Goal: Obtain resource: Download file/media

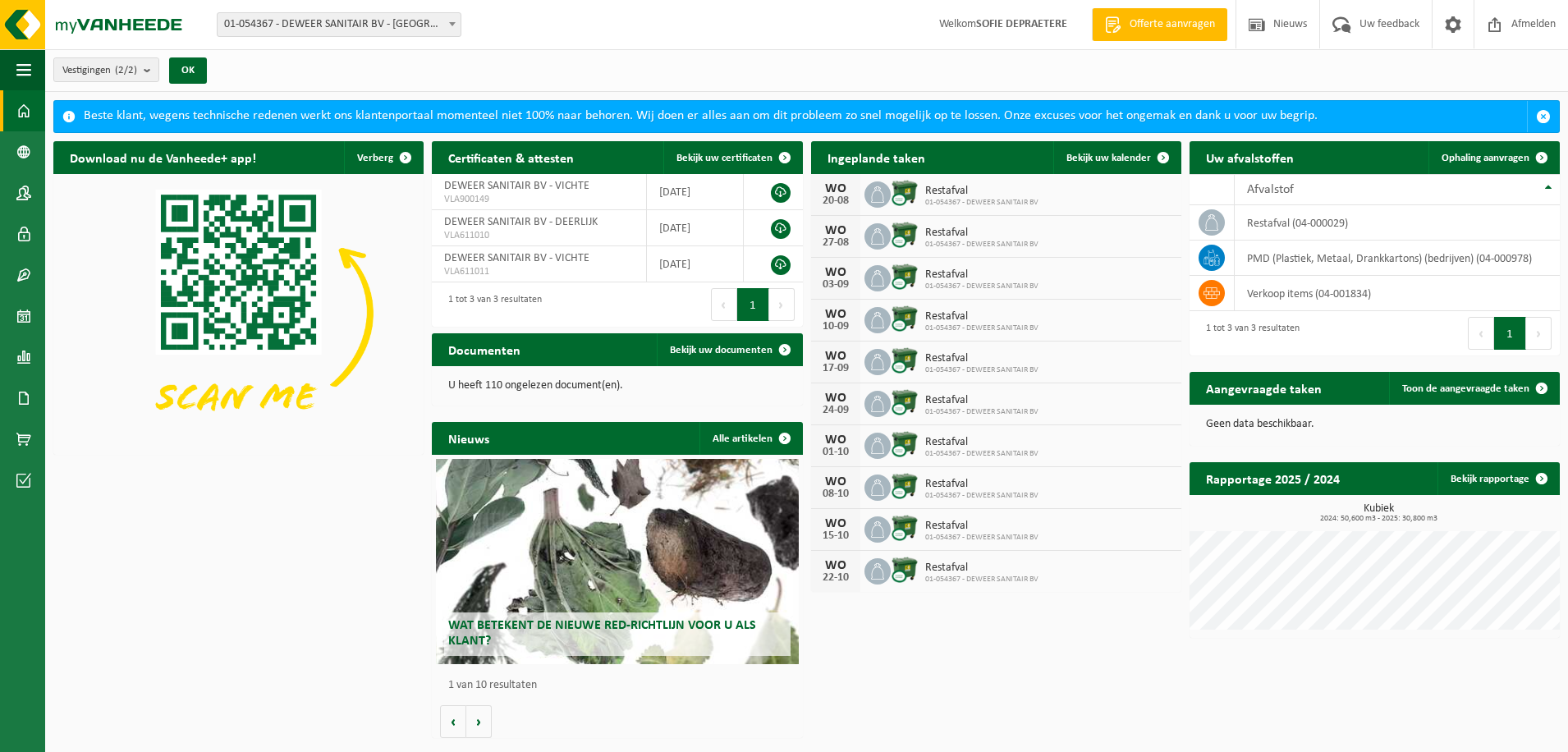
click at [763, 75] on div "Vestigingen (2/2) Alles selecteren Alles deselecteren Actieve selecteren DEWEER…" at bounding box center [806, 70] width 1523 height 43
click at [19, 81] on span "button" at bounding box center [23, 69] width 15 height 41
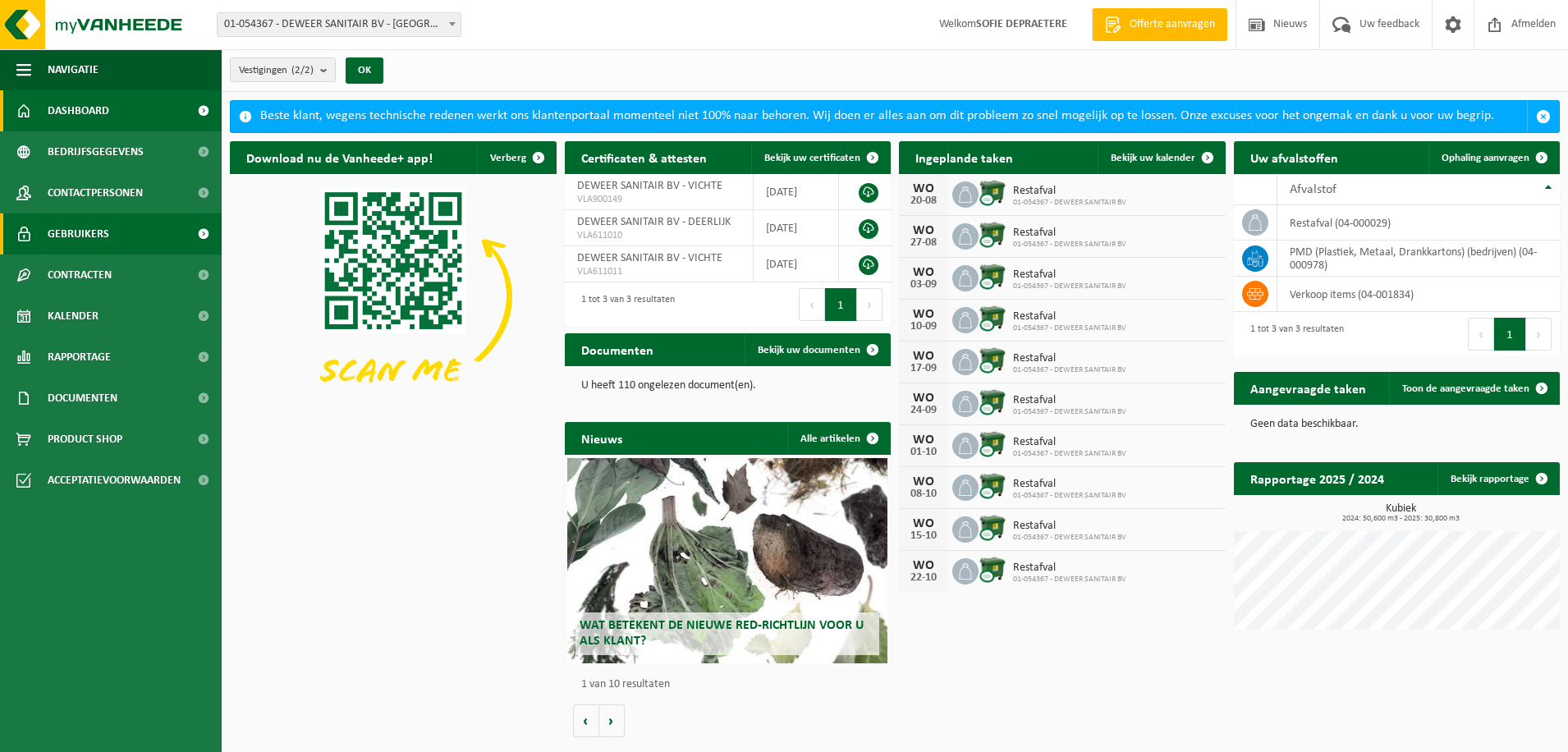
click at [127, 244] on link "Gebruikers" at bounding box center [110, 234] width 221 height 41
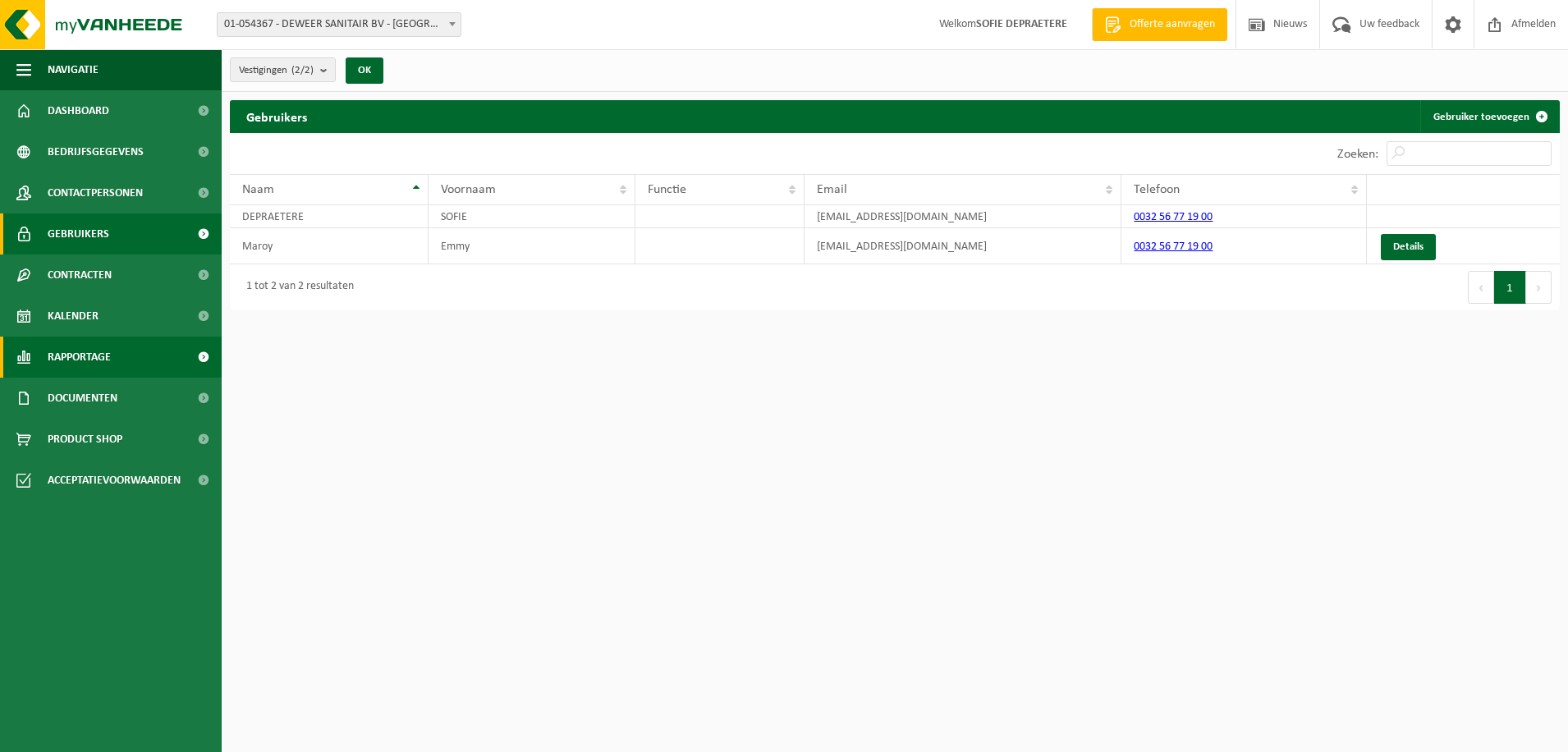
click at [184, 339] on link "Rapportage" at bounding box center [110, 357] width 221 height 41
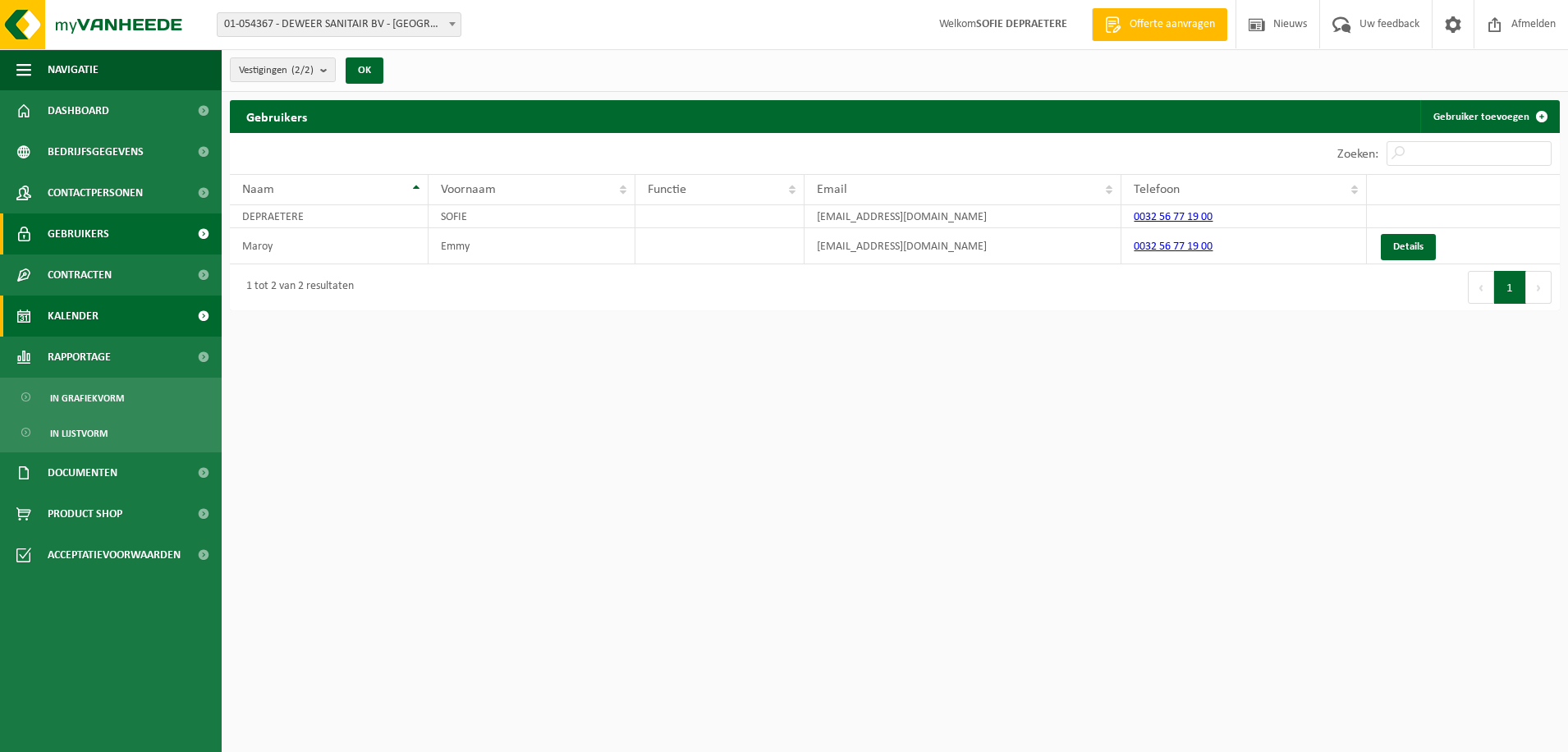
click at [67, 315] on span "Kalender" at bounding box center [73, 316] width 51 height 41
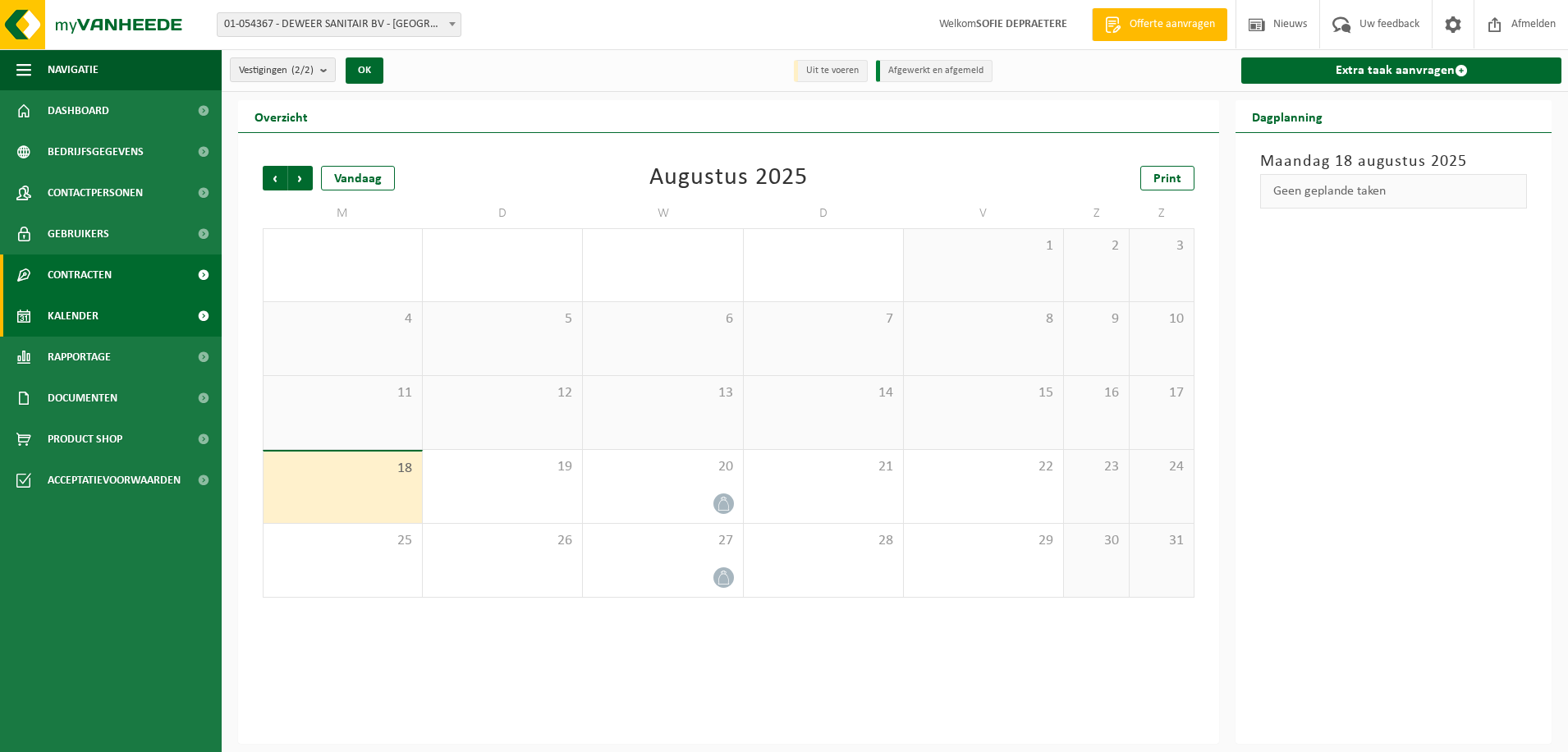
click at [96, 264] on span "Contracten" at bounding box center [80, 275] width 64 height 41
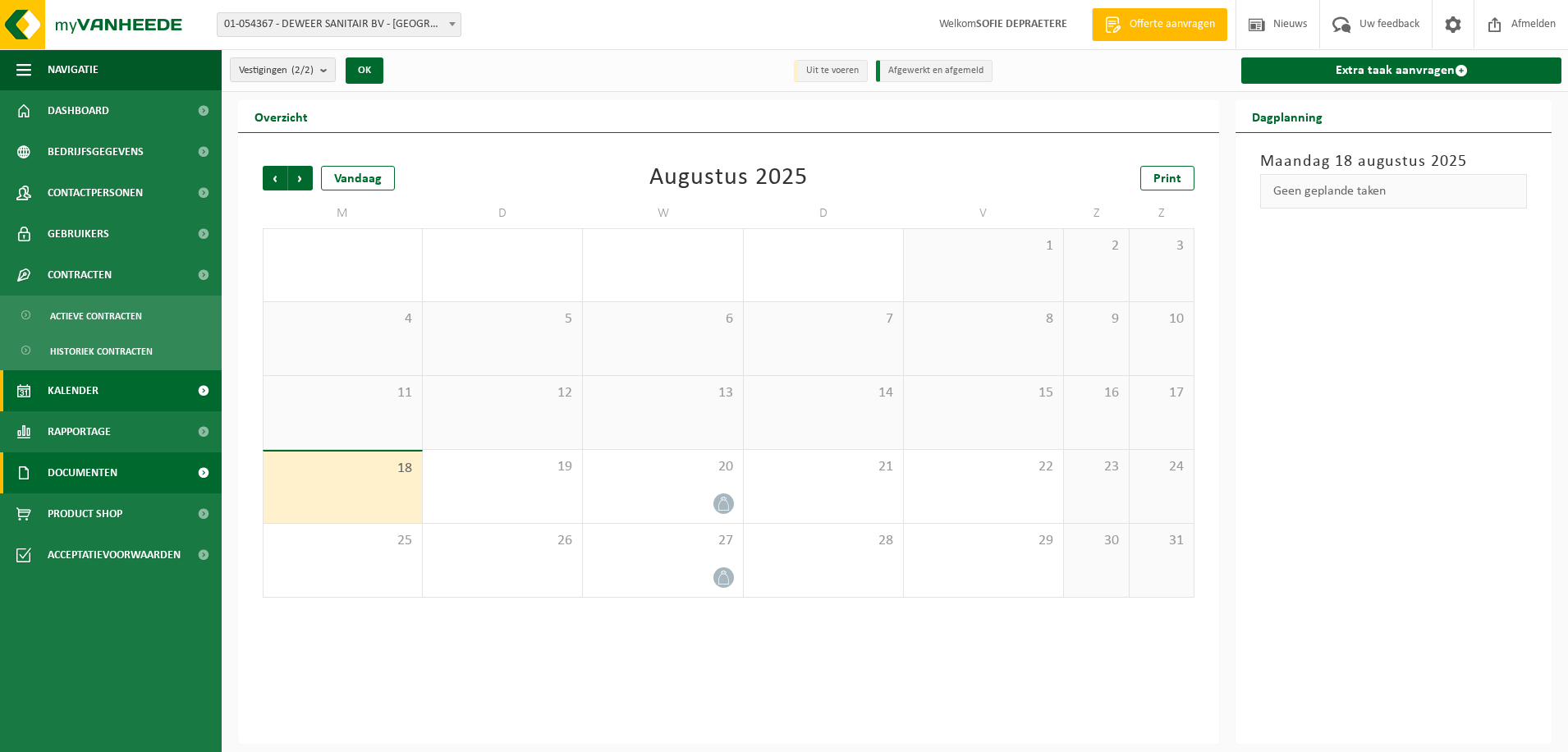
click at [92, 473] on span "Documenten" at bounding box center [83, 473] width 70 height 41
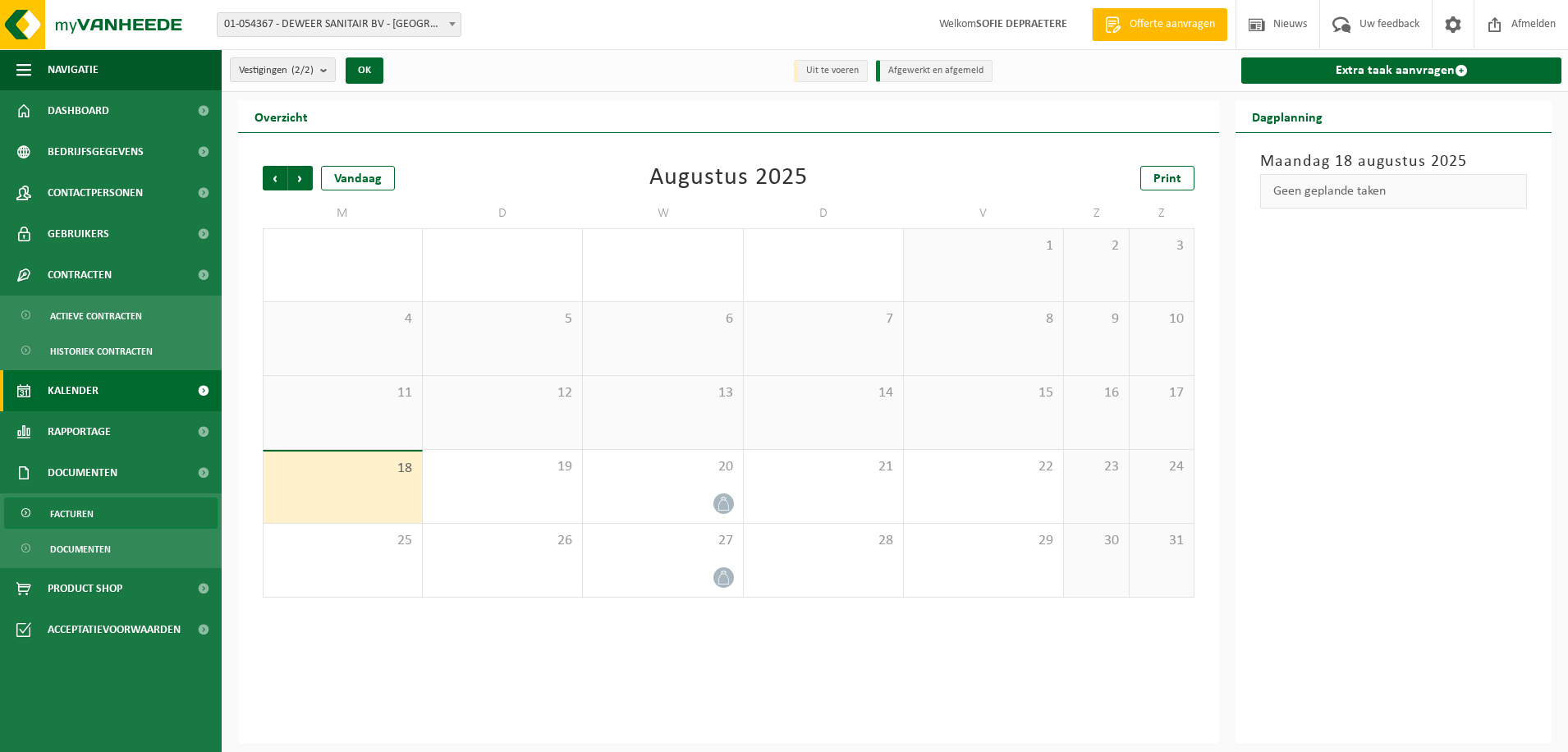
click at [80, 524] on span "Facturen" at bounding box center [71, 514] width 44 height 31
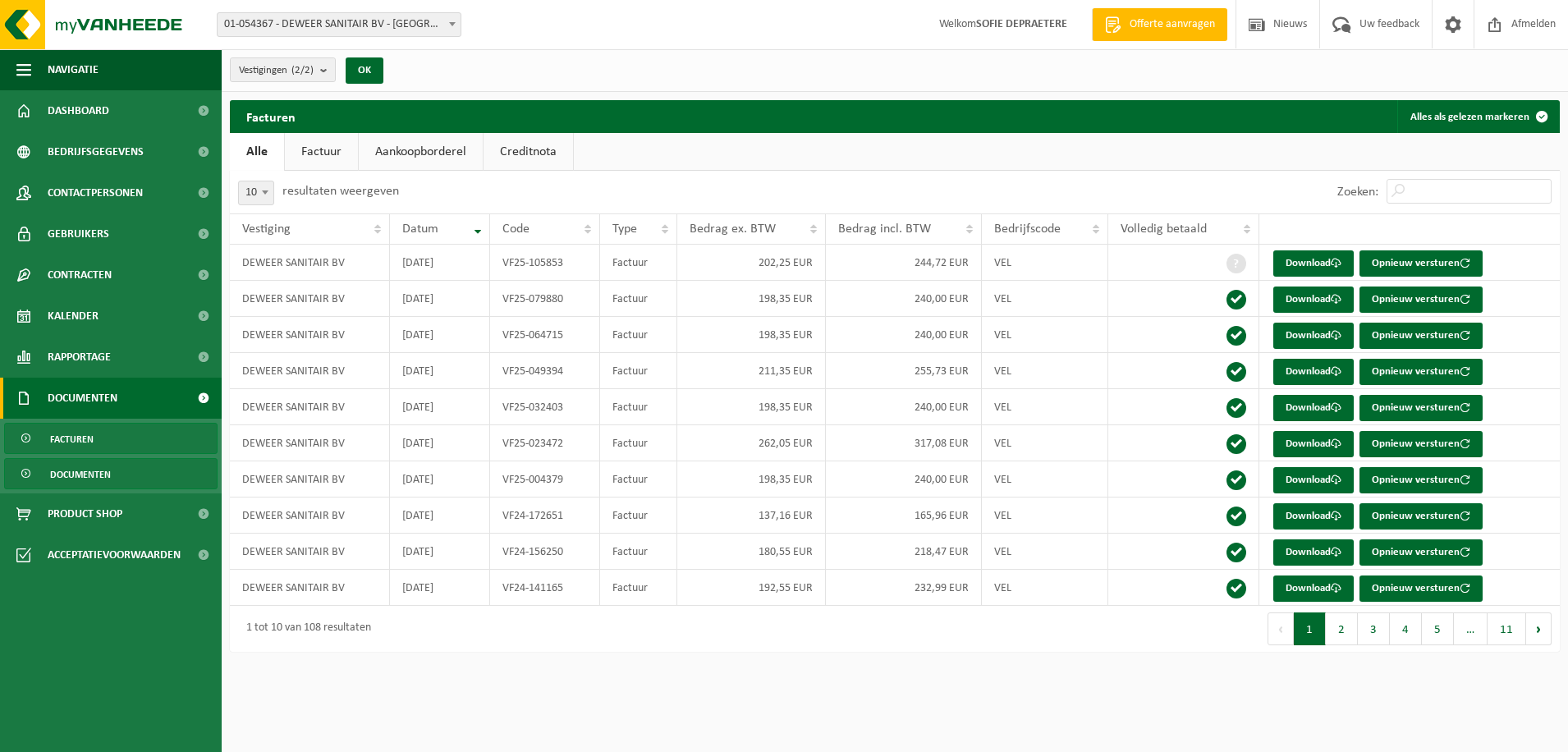
click at [101, 476] on span "Documenten" at bounding box center [80, 474] width 60 height 31
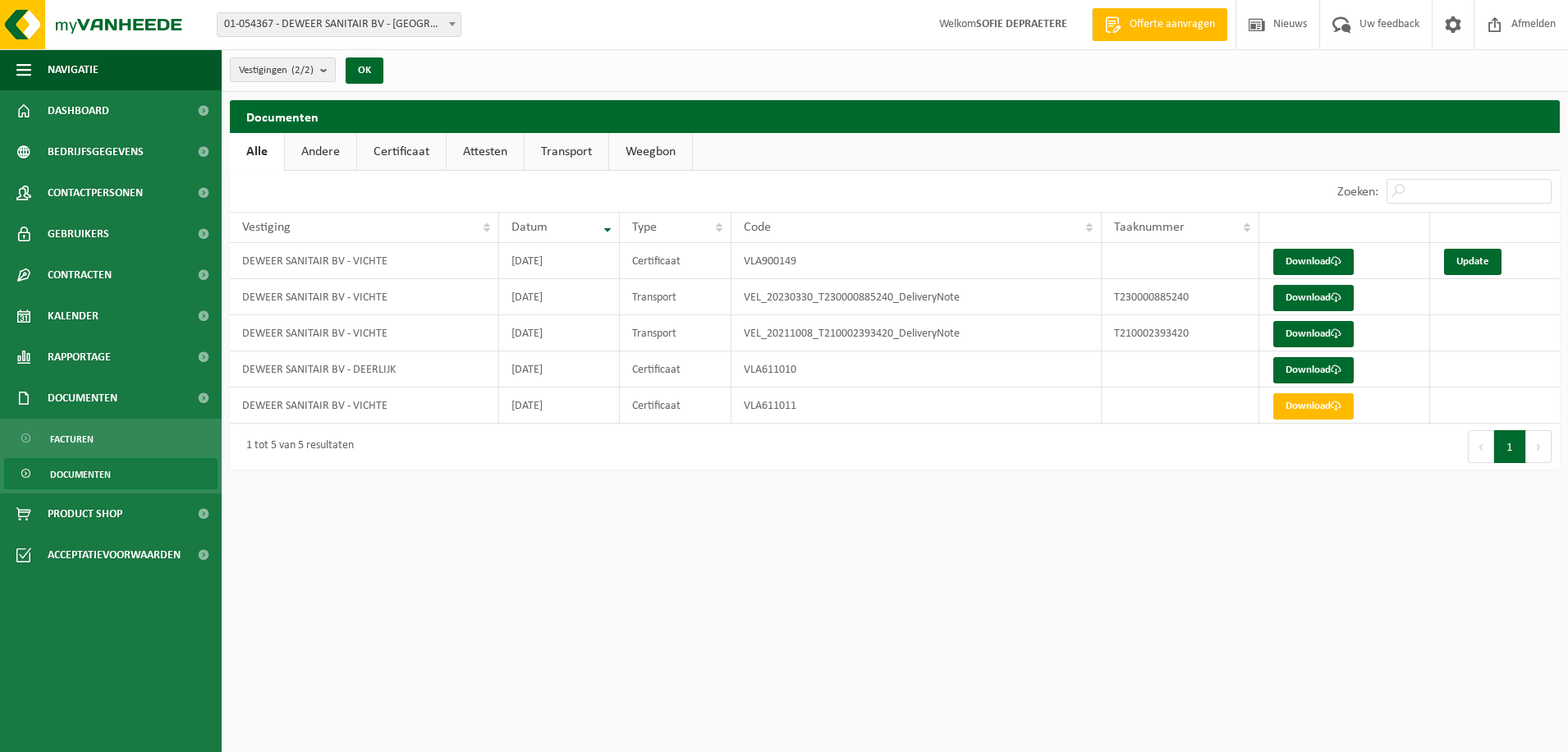
click at [471, 160] on link "Attesten" at bounding box center [485, 151] width 77 height 38
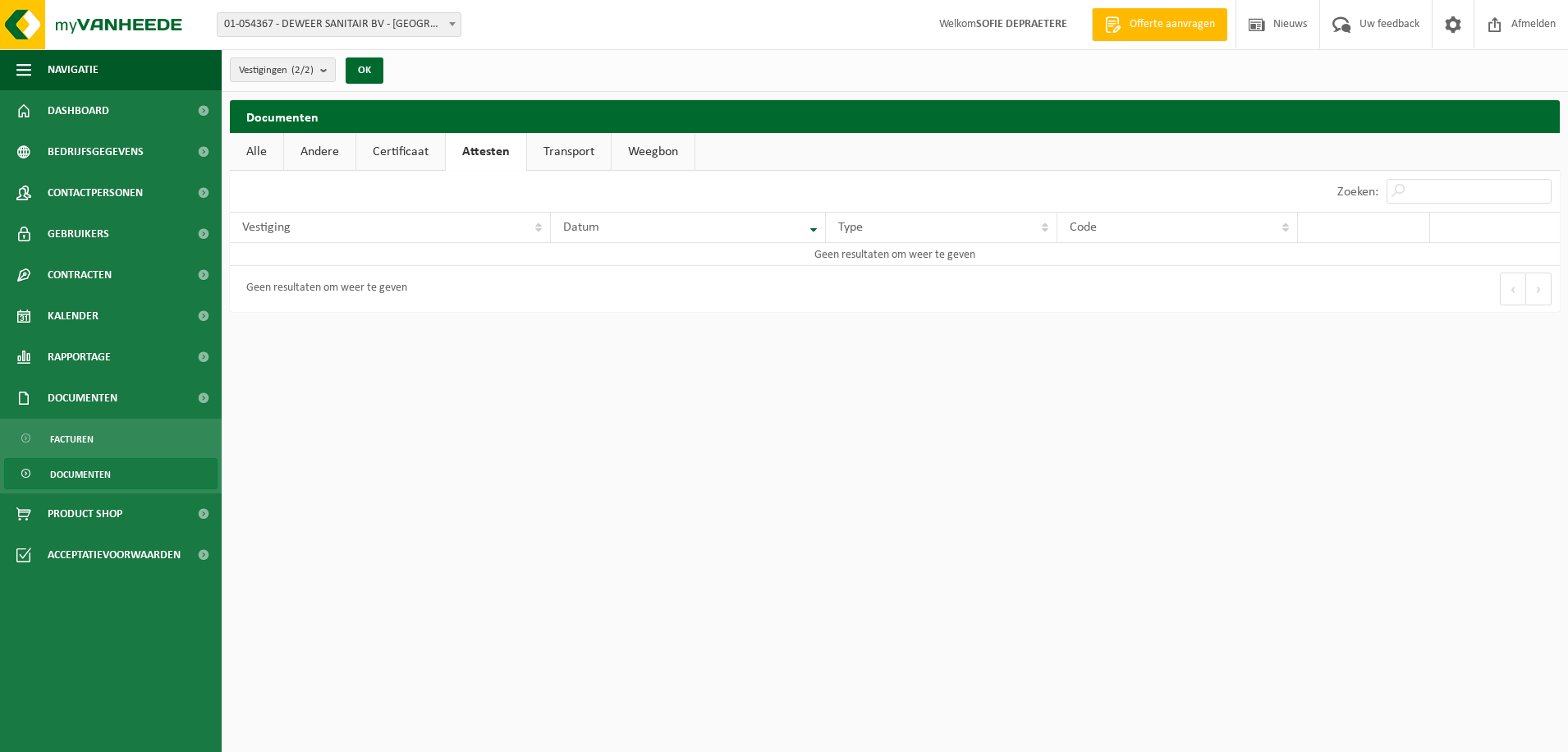
click at [409, 151] on link "Certificaat" at bounding box center [400, 151] width 89 height 38
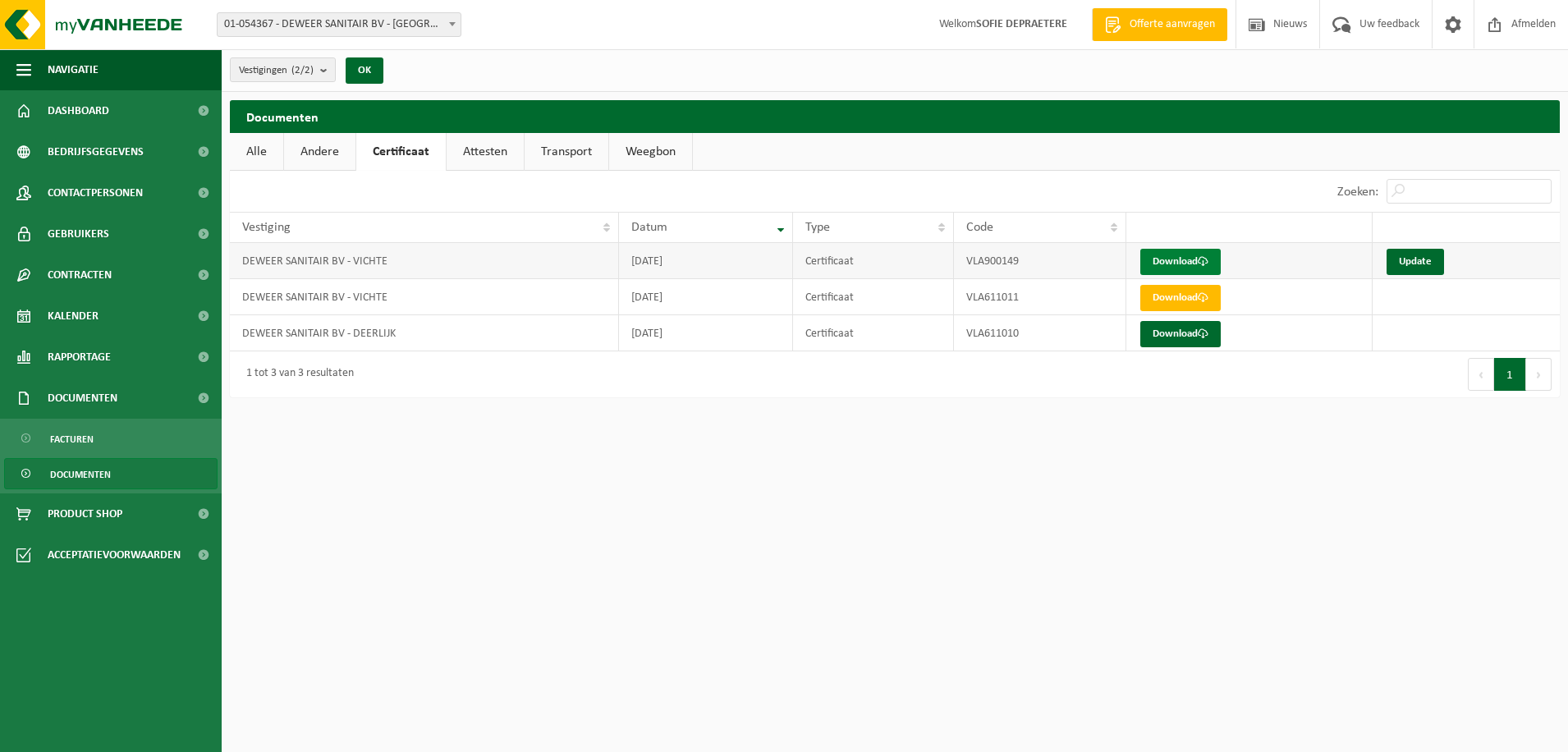
click at [1159, 264] on link "Download" at bounding box center [1181, 261] width 80 height 26
click at [73, 281] on span "Contracten" at bounding box center [80, 275] width 64 height 41
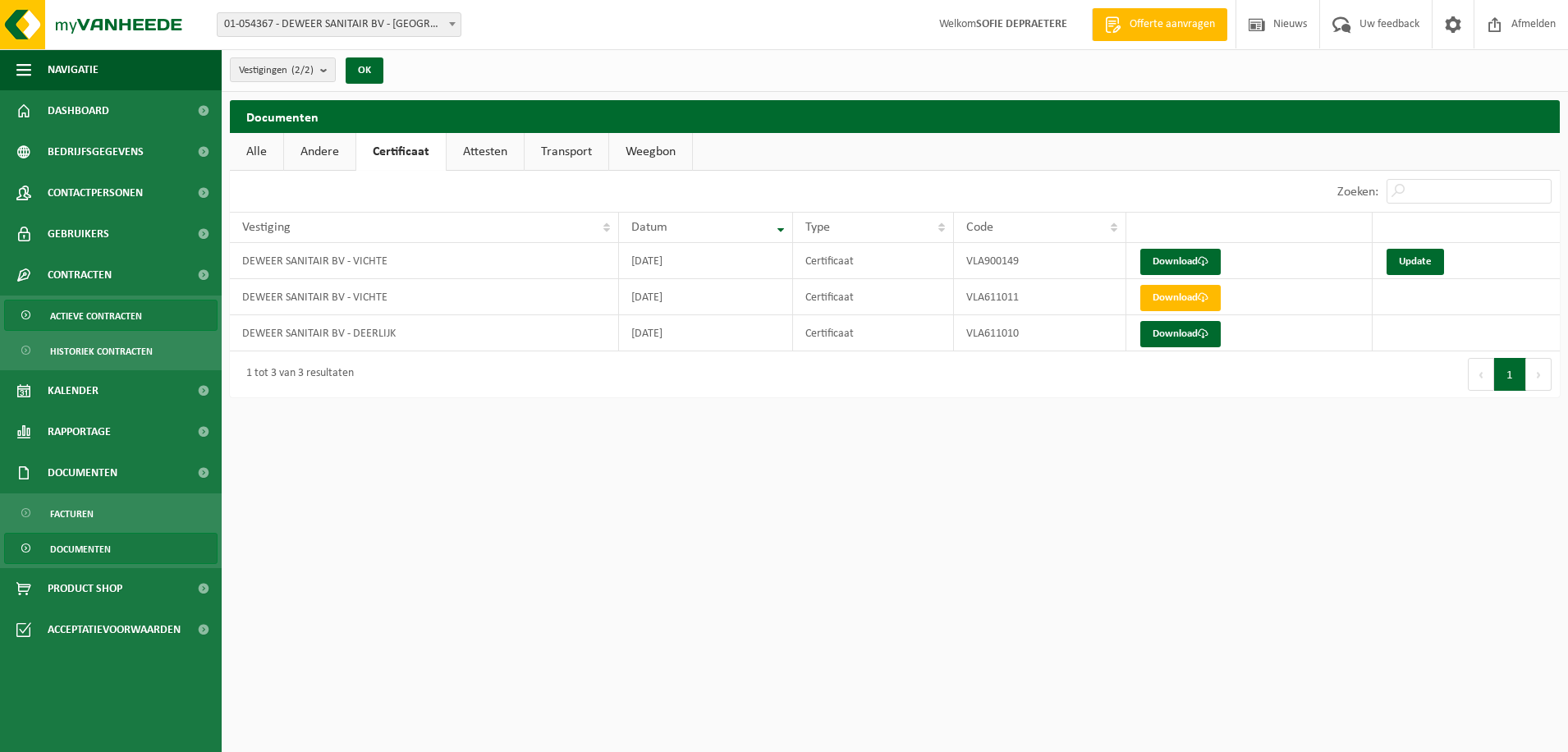
click at [100, 313] on span "Actieve contracten" at bounding box center [96, 316] width 92 height 31
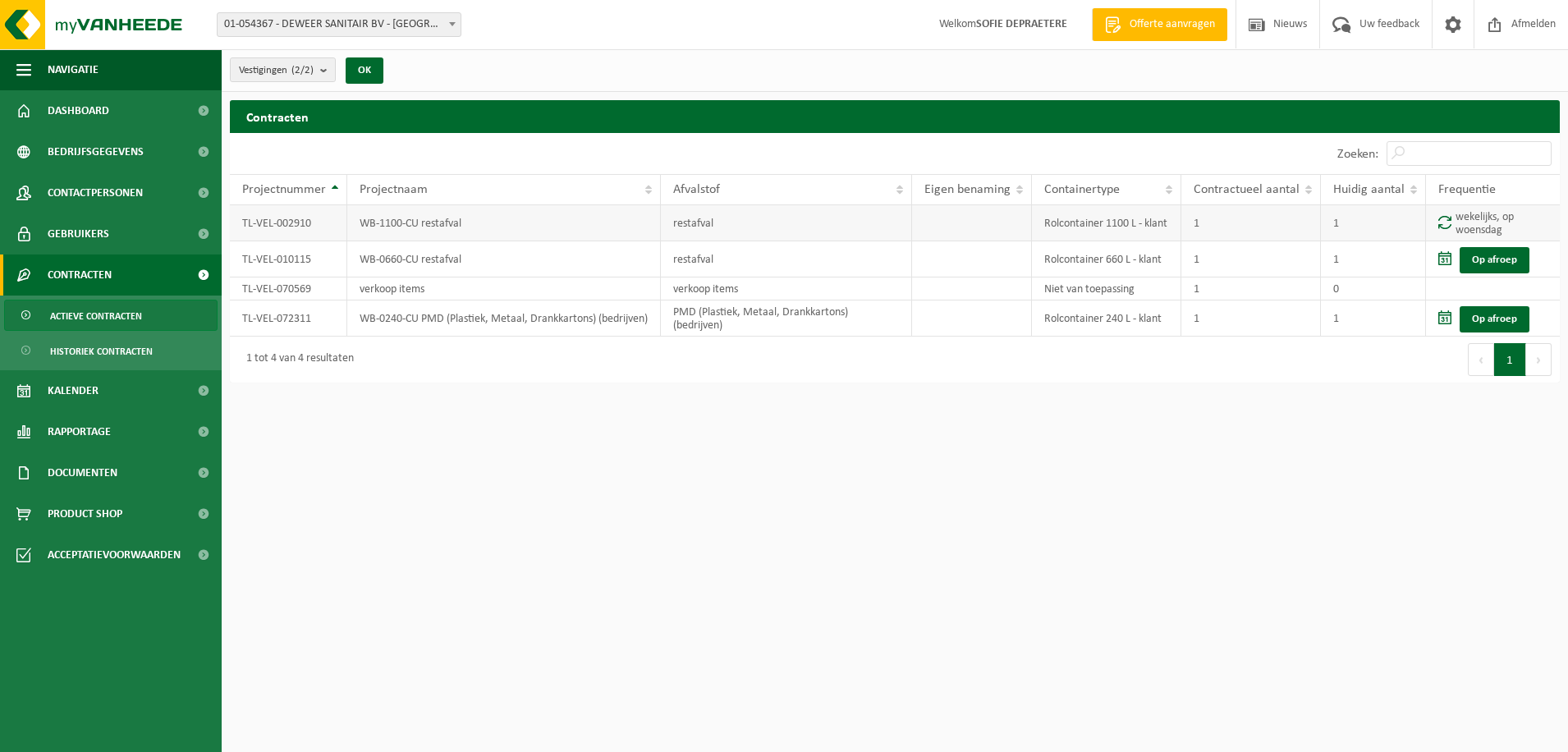
click at [1449, 224] on span at bounding box center [1444, 221] width 13 height 14
drag, startPoint x: 1318, startPoint y: 236, endPoint x: 1238, endPoint y: 236, distance: 80.0
click at [1318, 236] on td "1" at bounding box center [1251, 222] width 140 height 36
click at [750, 221] on td "restafval" at bounding box center [786, 222] width 252 height 36
drag, startPoint x: 750, startPoint y: 221, endPoint x: 442, endPoint y: 243, distance: 308.8
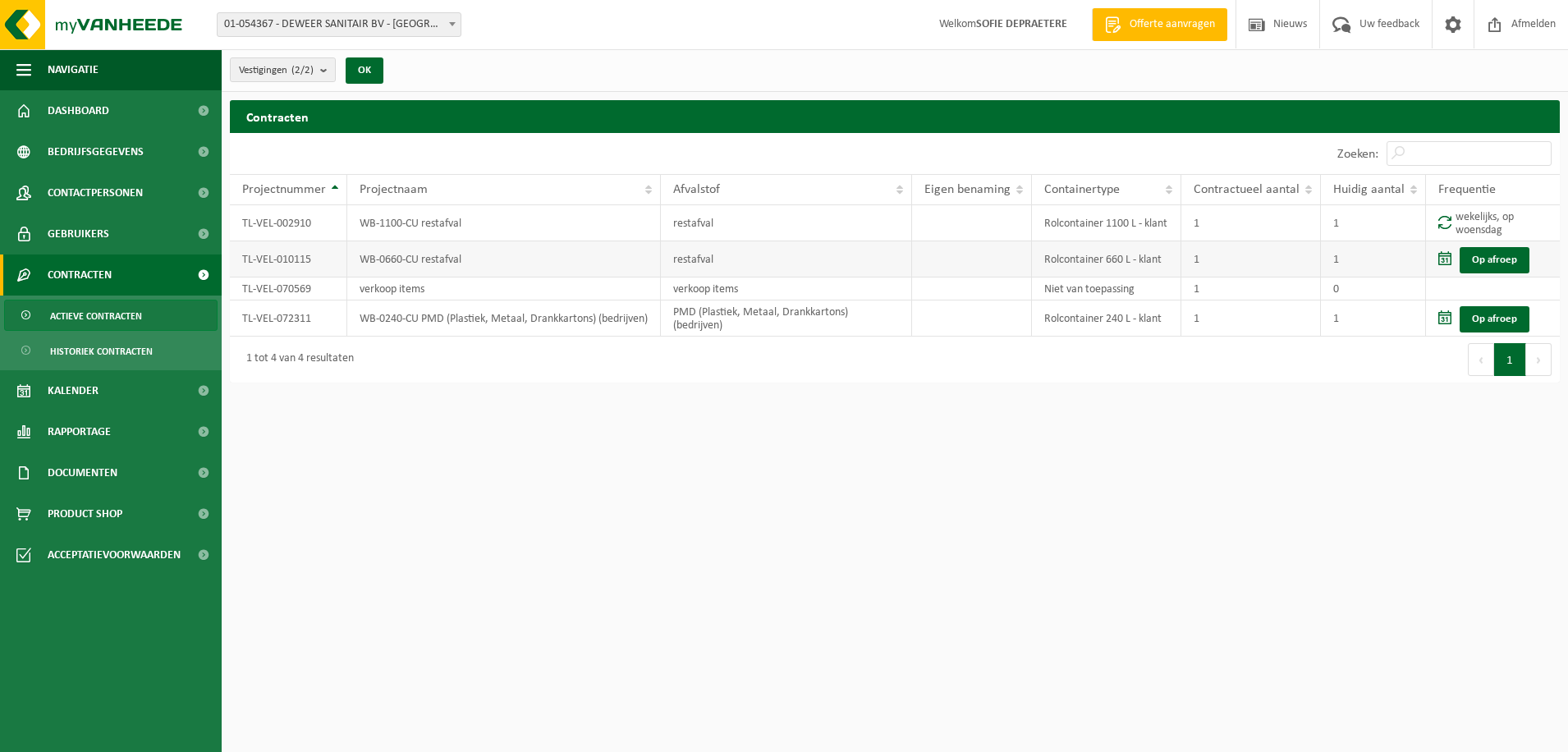
click at [717, 221] on td "restafval" at bounding box center [786, 222] width 252 height 36
click at [419, 246] on td "WB-0660-CU restafval" at bounding box center [503, 258] width 313 height 36
click at [288, 232] on td "TL-VEL-002910" at bounding box center [289, 222] width 117 height 36
click at [297, 197] on th "Projectnummer" at bounding box center [289, 189] width 117 height 31
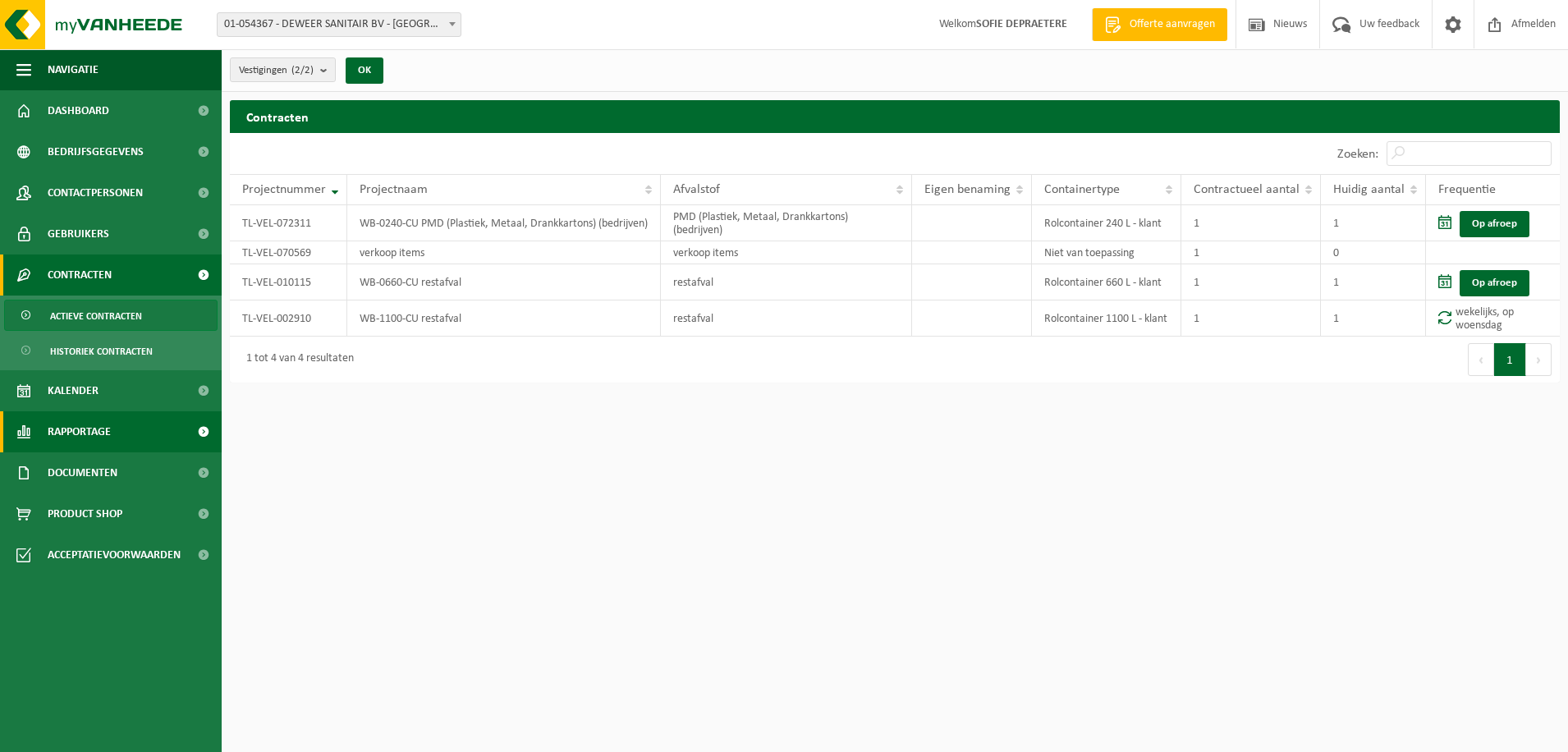
click at [106, 427] on span "Rapportage" at bounding box center [79, 432] width 63 height 41
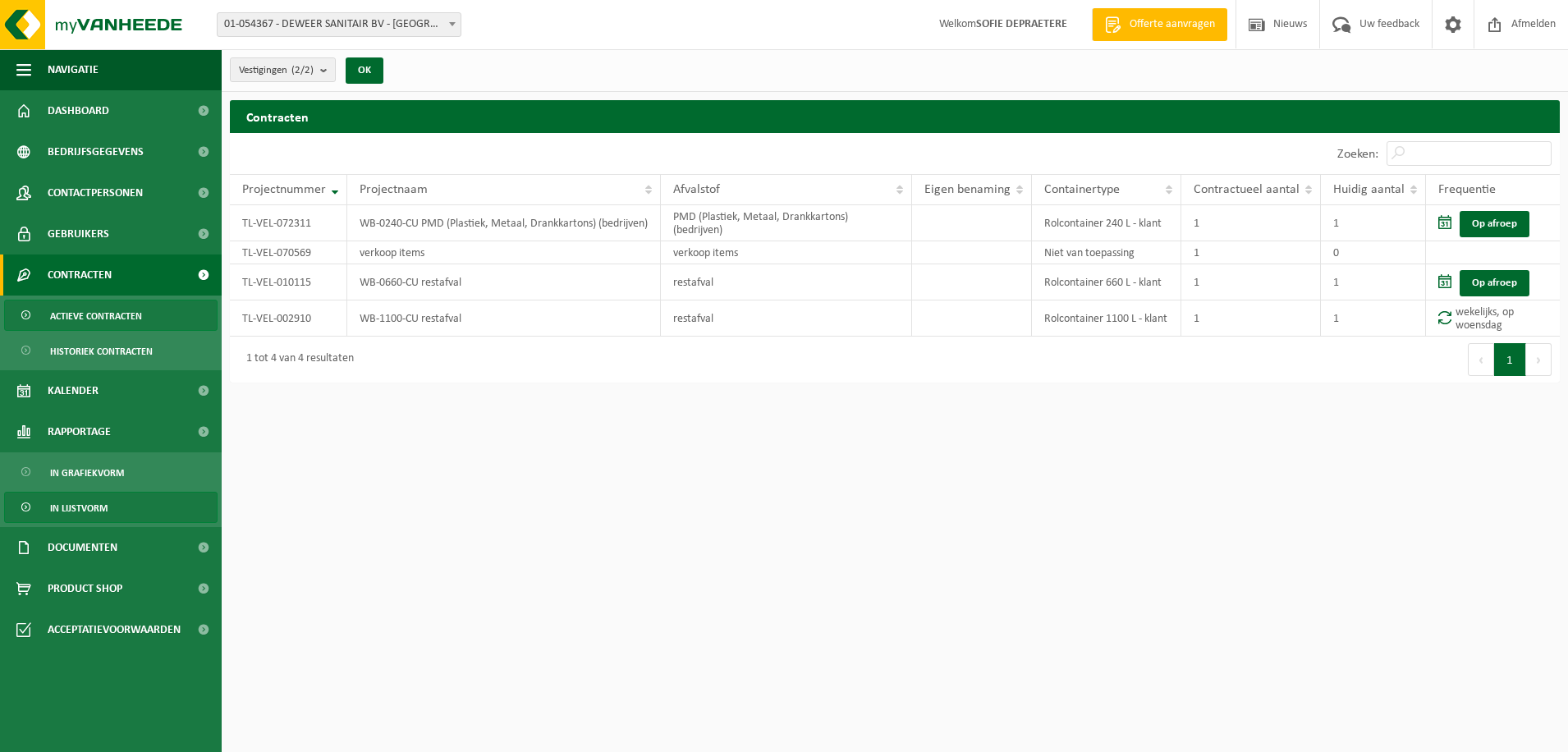
click at [106, 510] on span "In lijstvorm" at bounding box center [78, 508] width 58 height 31
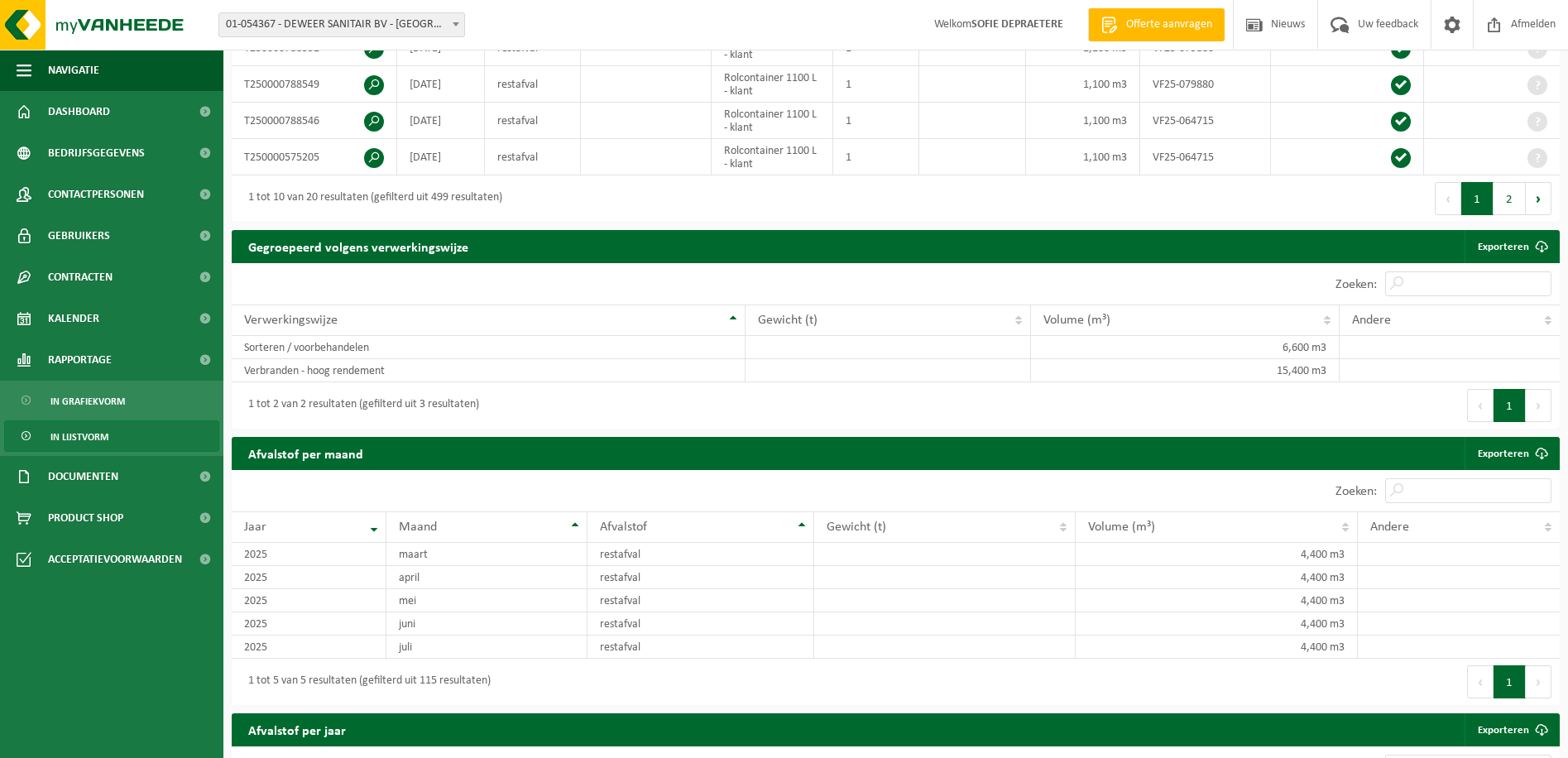
scroll to position [619, 0]
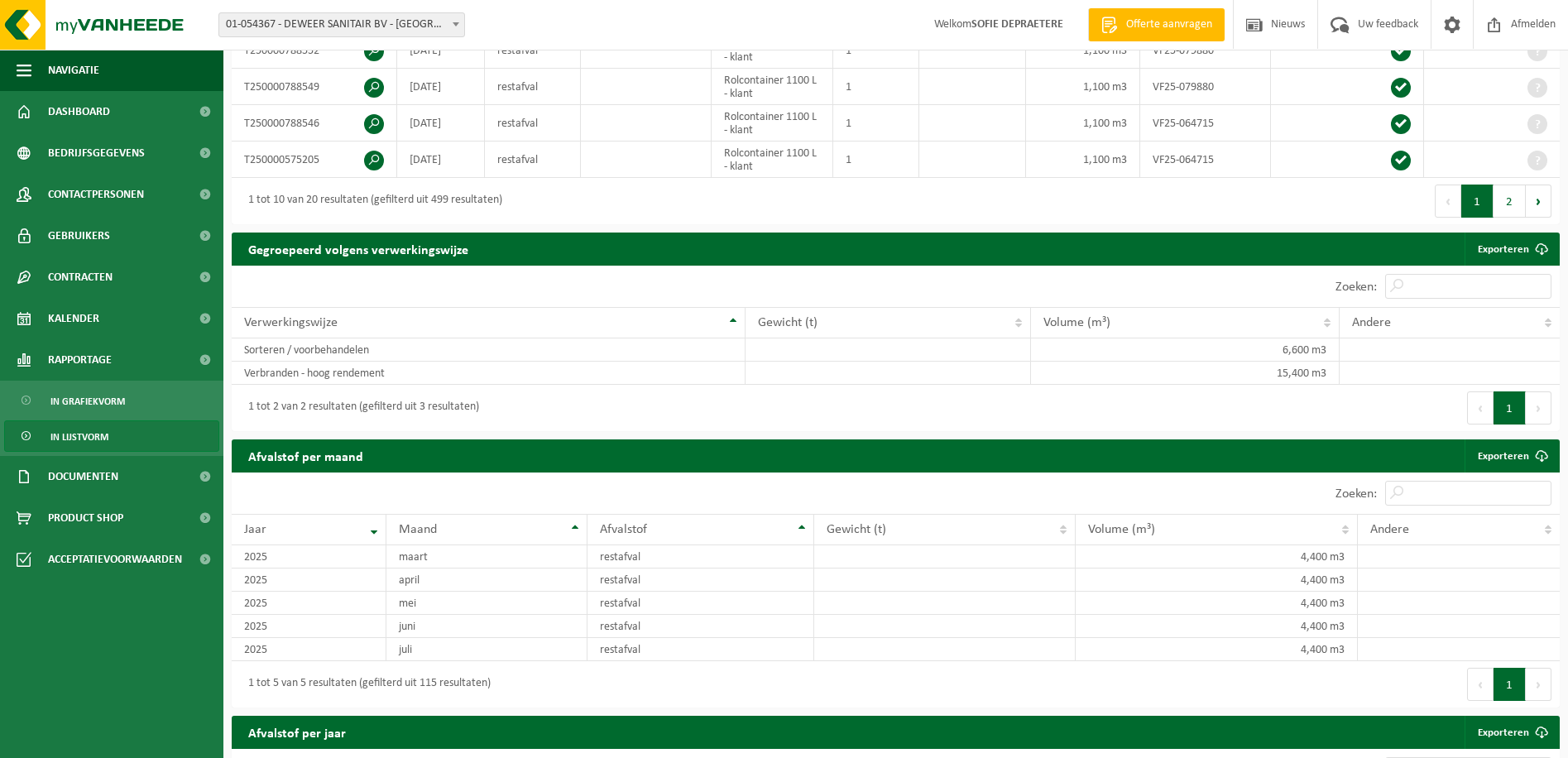
click at [136, 427] on link "In lijstvorm" at bounding box center [111, 436] width 215 height 31
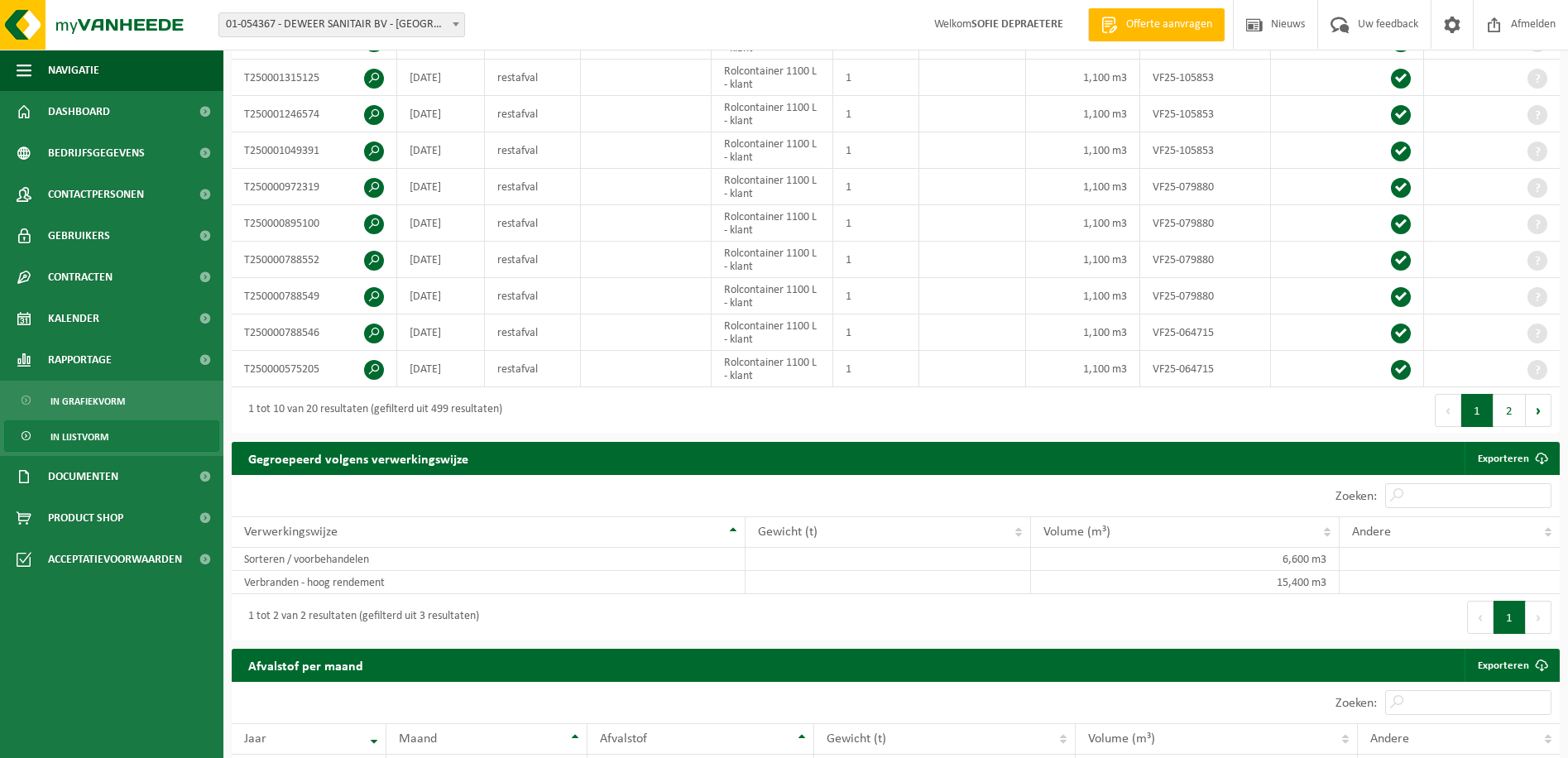
scroll to position [414, 0]
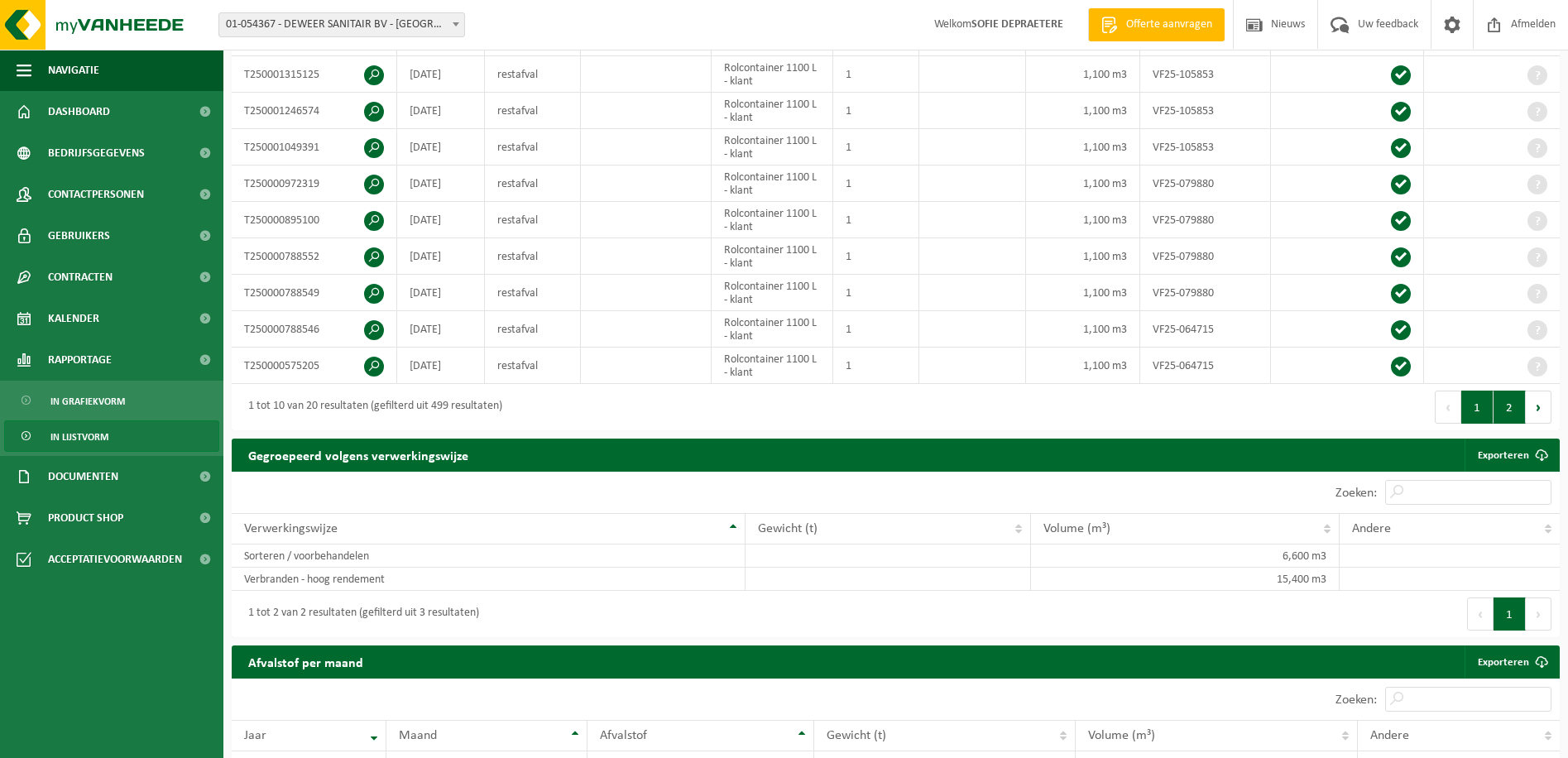
click at [1504, 408] on button "2" at bounding box center [1509, 407] width 32 height 33
click at [1482, 398] on button "1" at bounding box center [1477, 407] width 32 height 33
click at [1503, 453] on link "Exporteren" at bounding box center [1511, 455] width 93 height 33
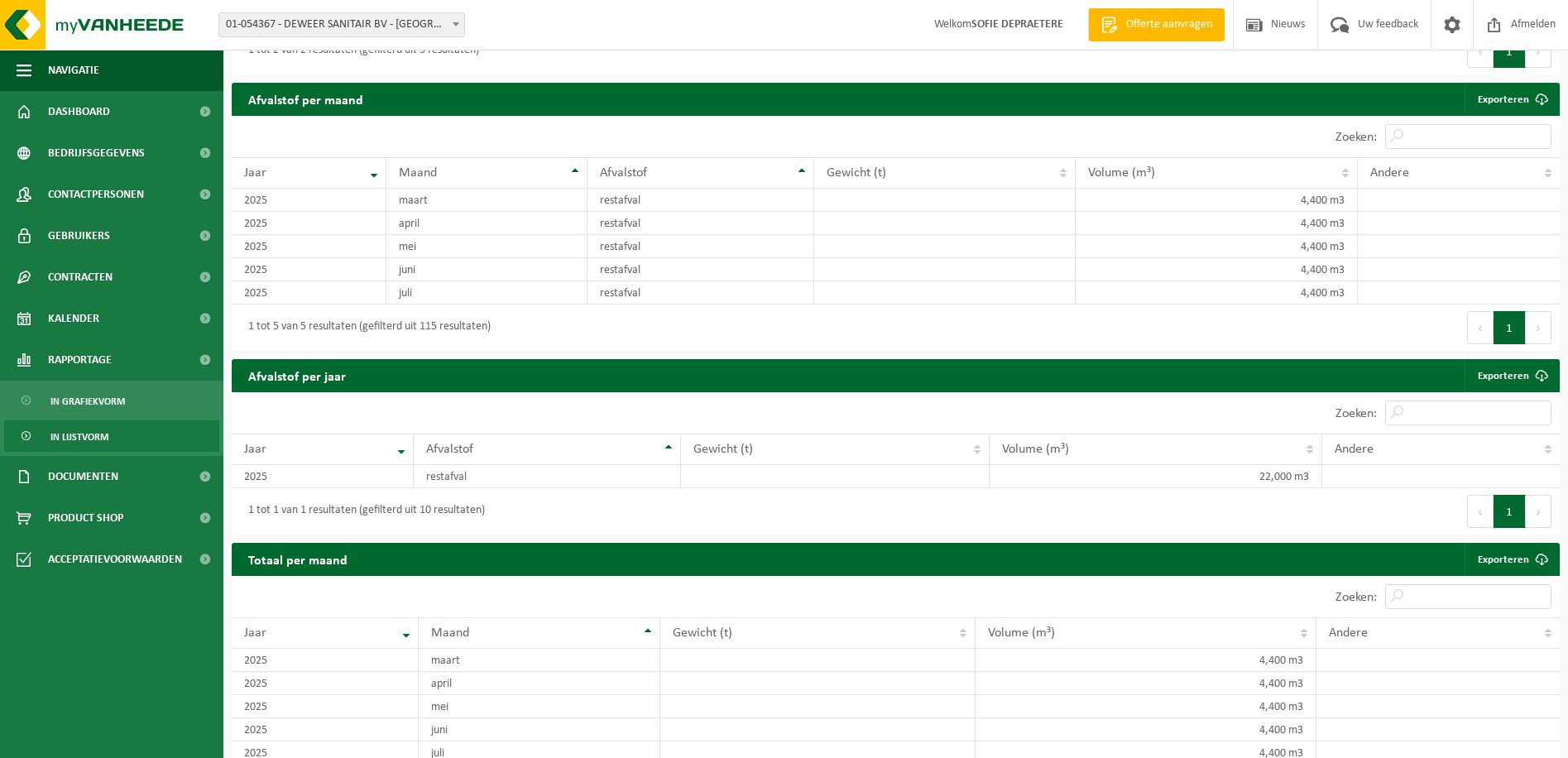
scroll to position [1033, 0]
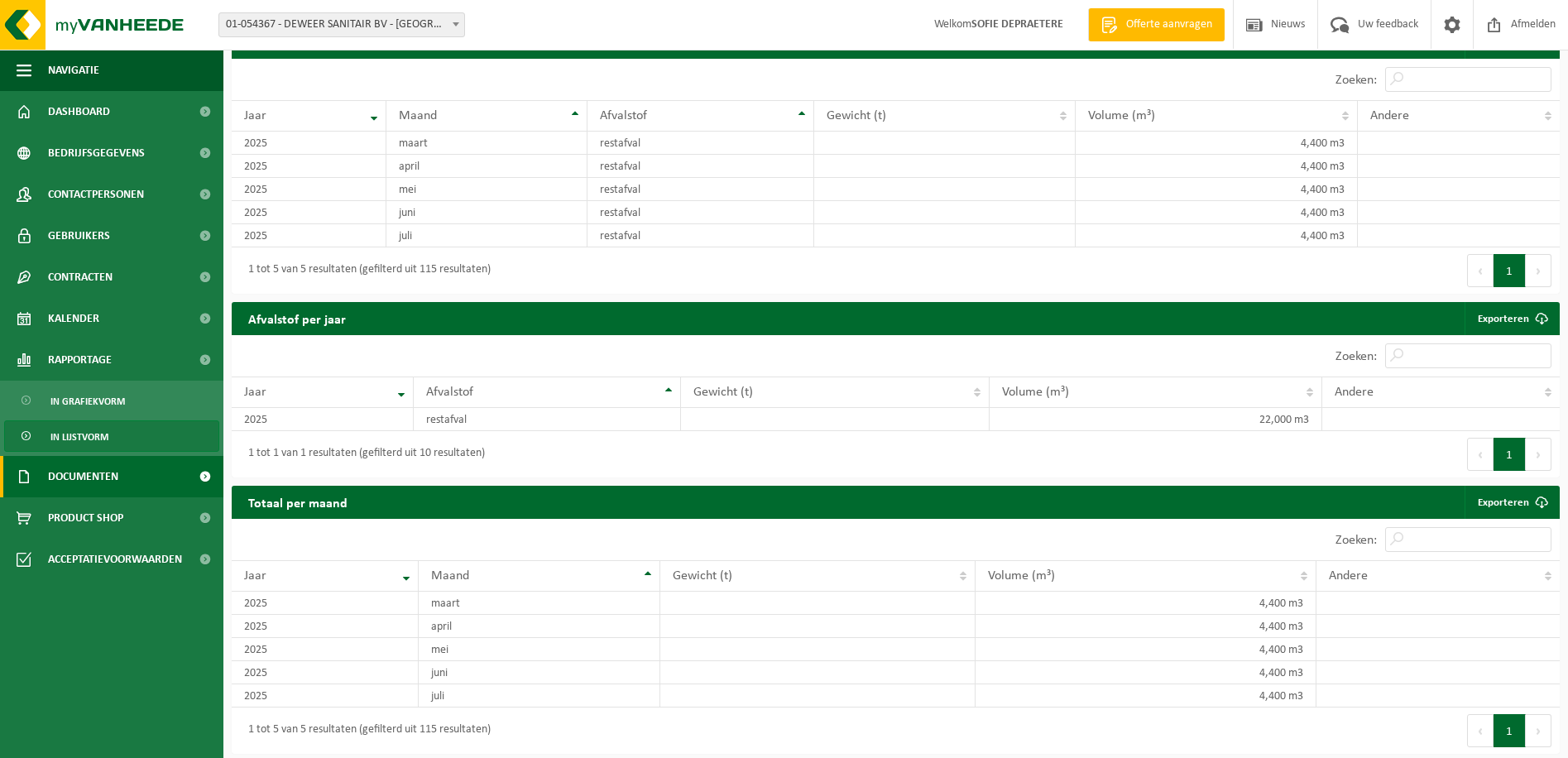
click at [65, 466] on span "Documenten" at bounding box center [84, 477] width 71 height 41
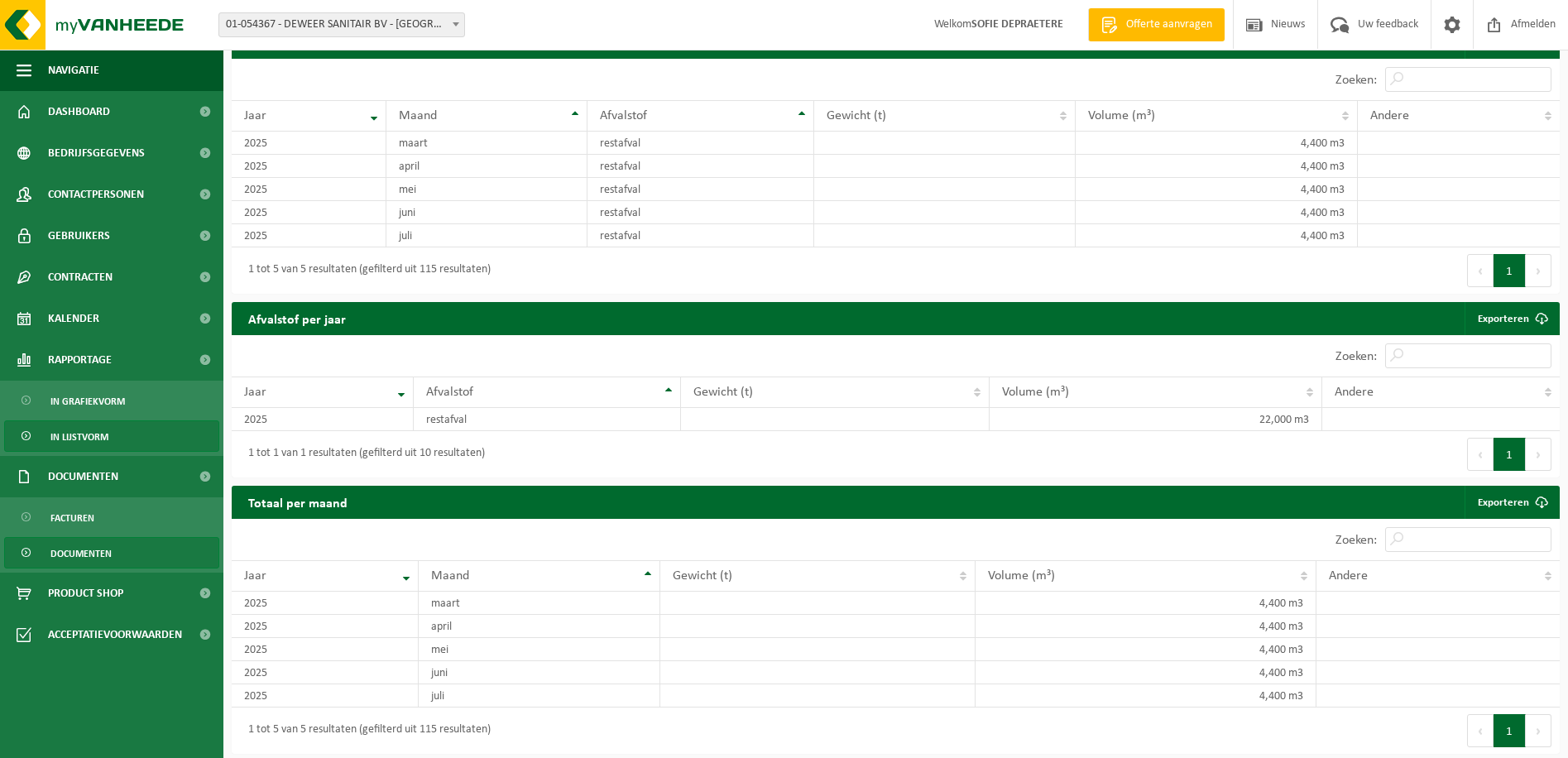
click at [91, 547] on span "Documenten" at bounding box center [81, 554] width 61 height 31
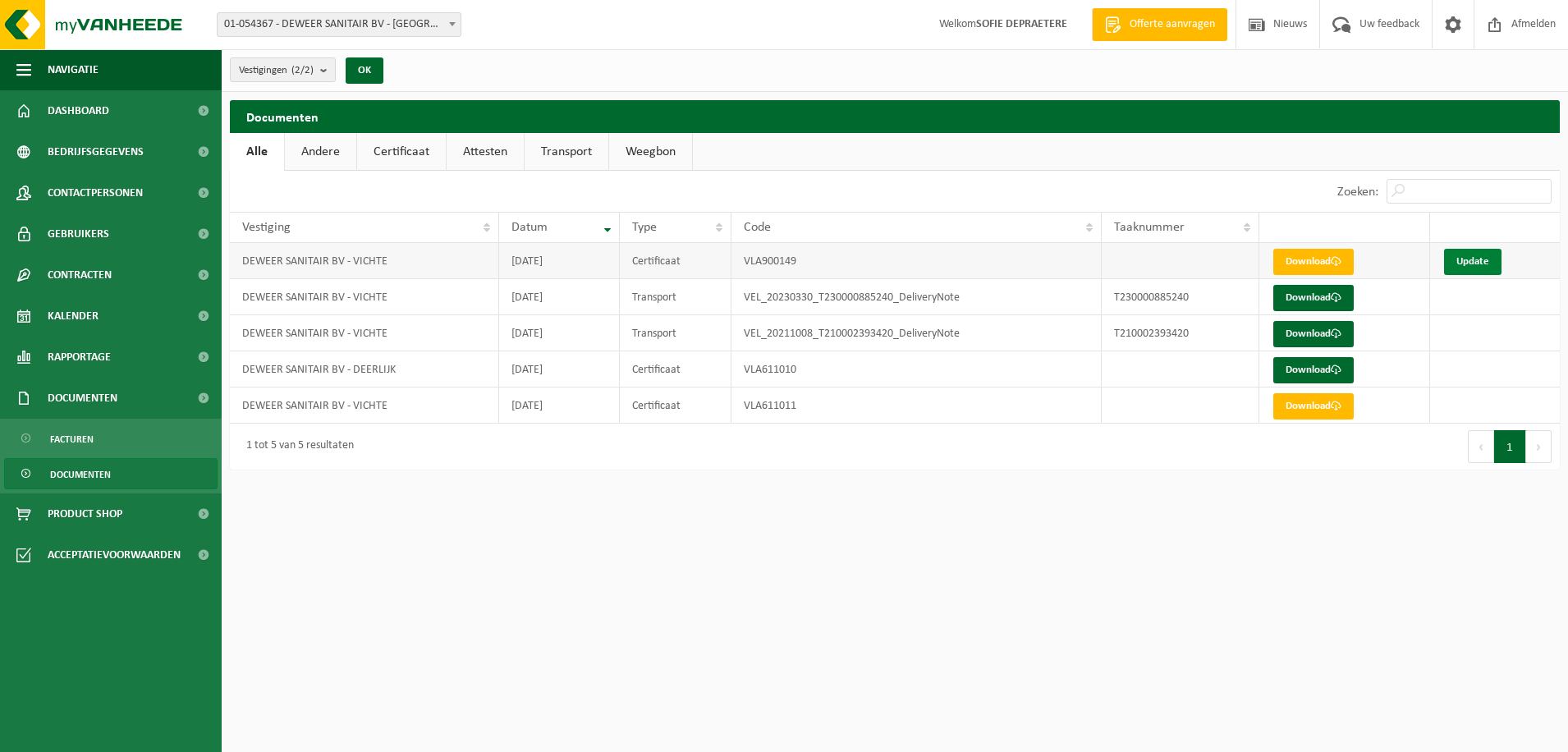
click at [1458, 258] on link "Update" at bounding box center [1472, 261] width 58 height 26
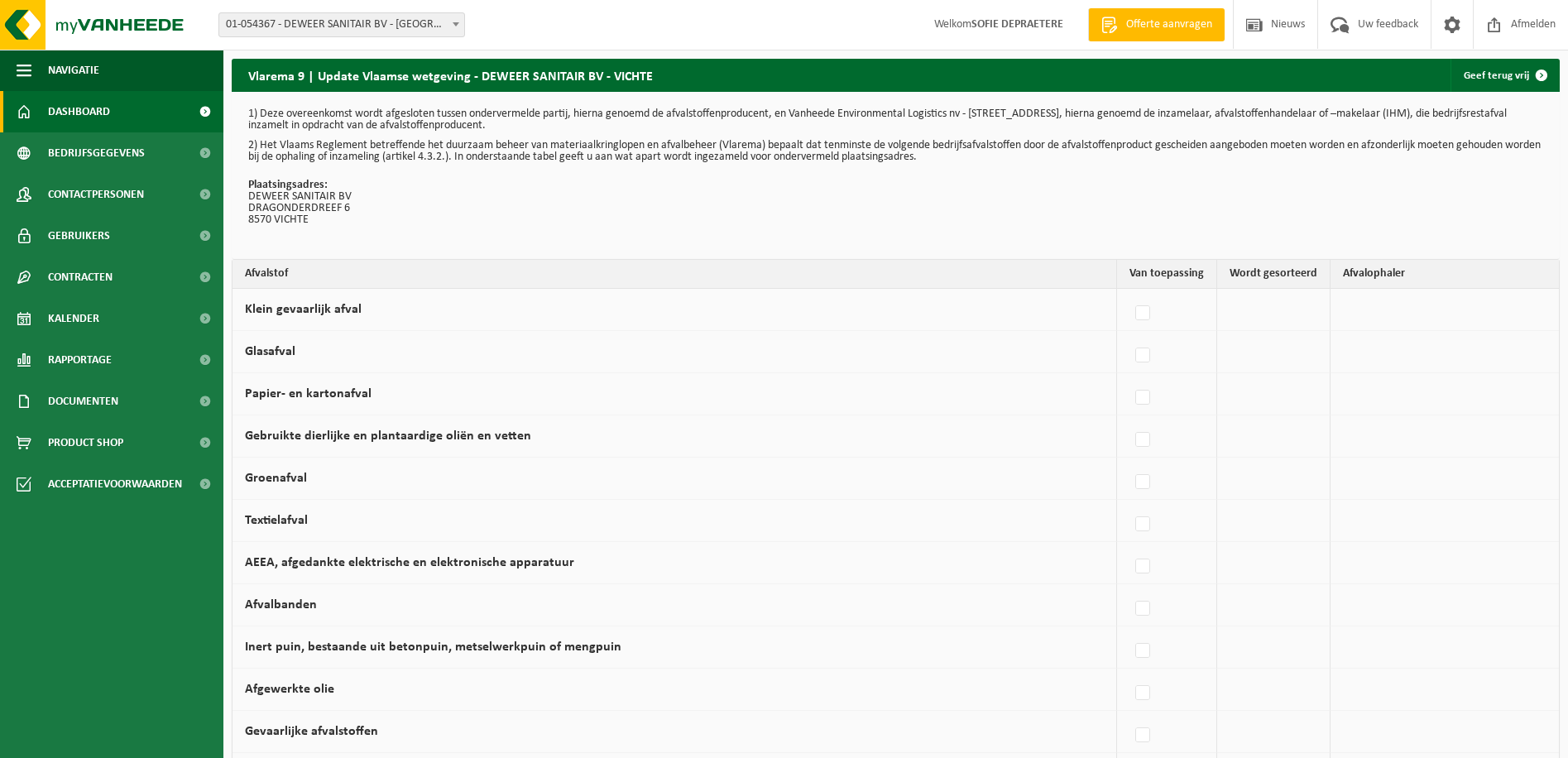
click at [96, 100] on span "Dashboard" at bounding box center [79, 112] width 62 height 41
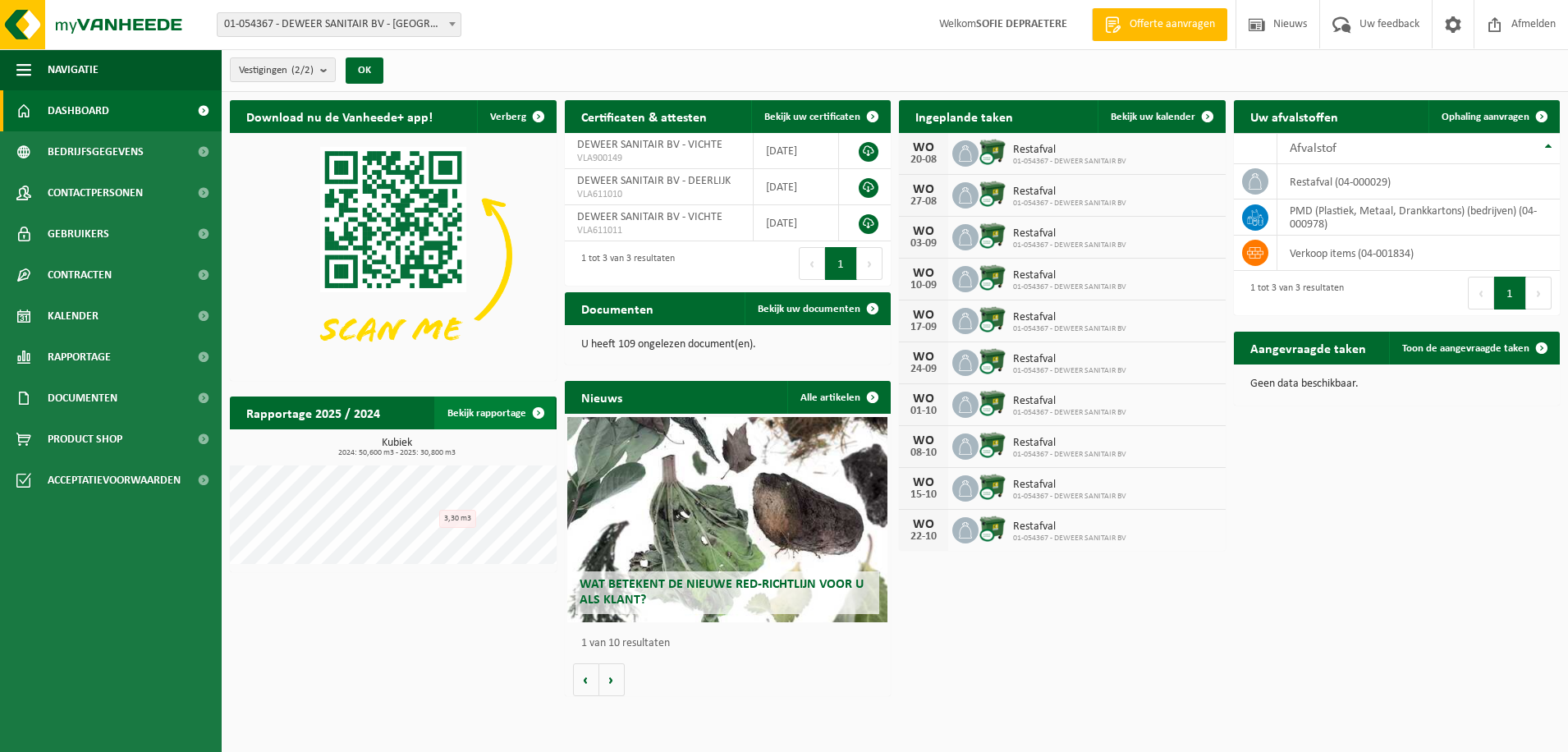
click at [506, 408] on link "Bekijk rapportage" at bounding box center [495, 413] width 121 height 33
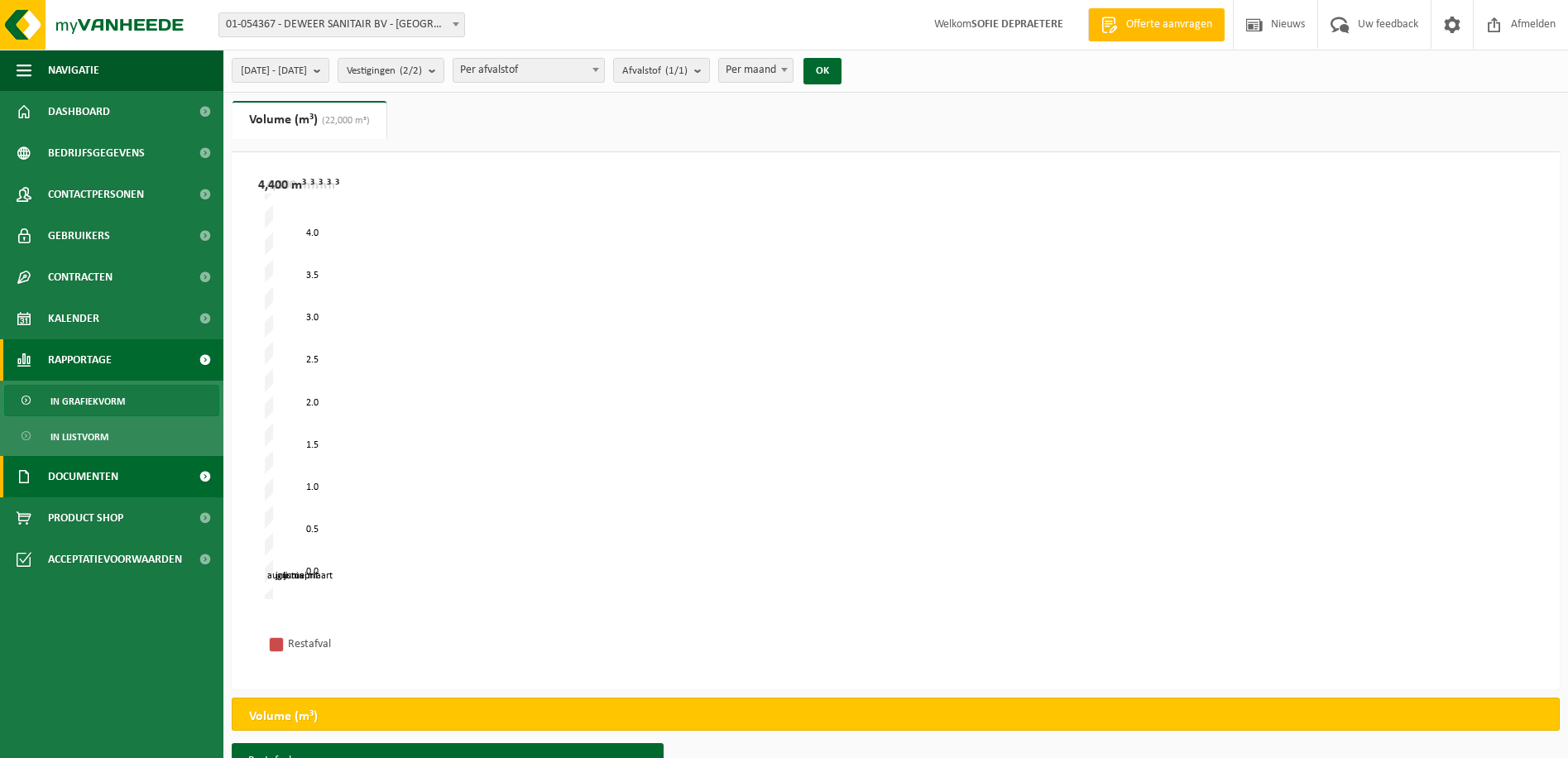
click at [92, 476] on span "Documenten" at bounding box center [84, 477] width 71 height 41
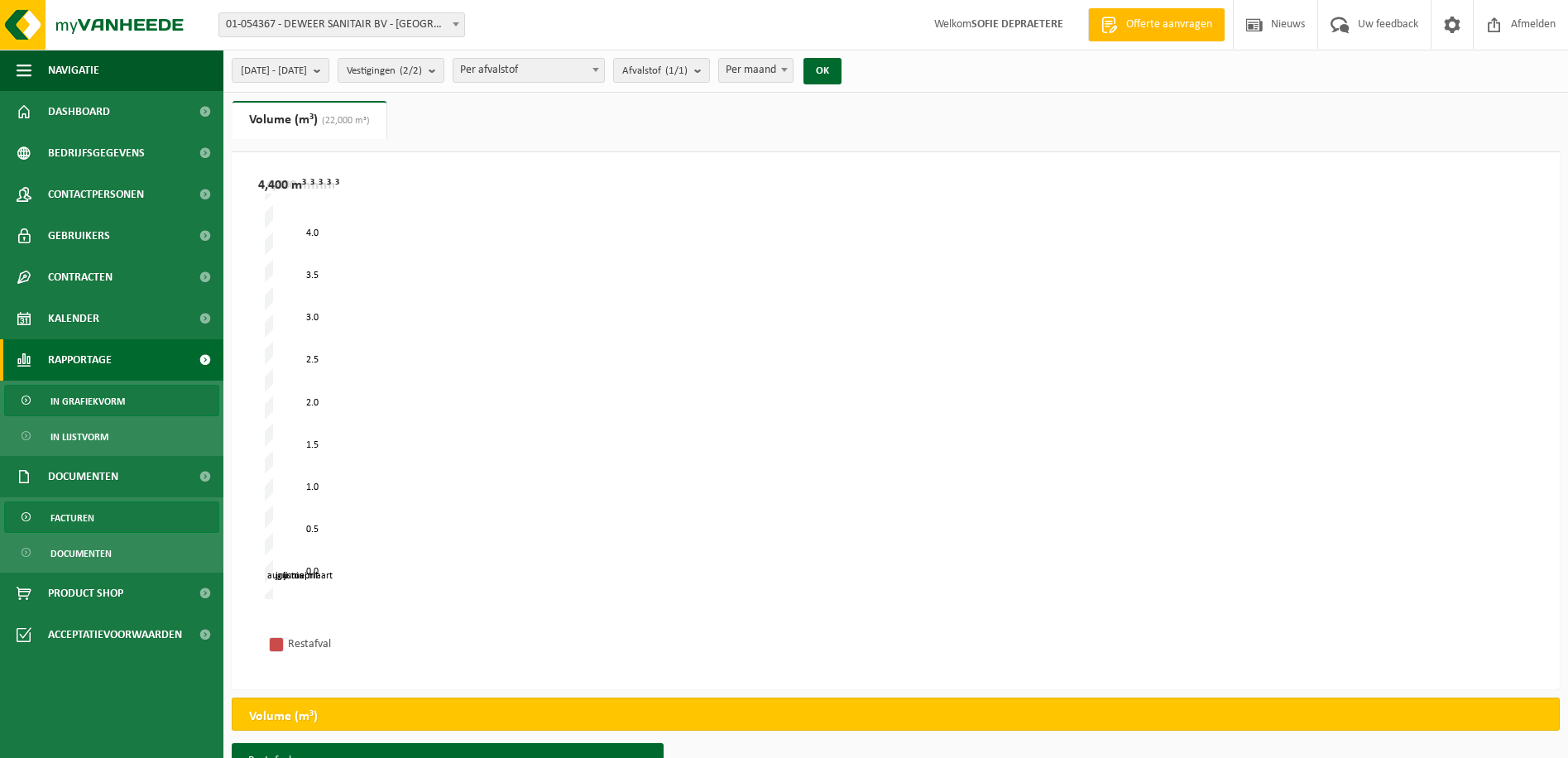
click at [84, 510] on span "Facturen" at bounding box center [72, 518] width 44 height 31
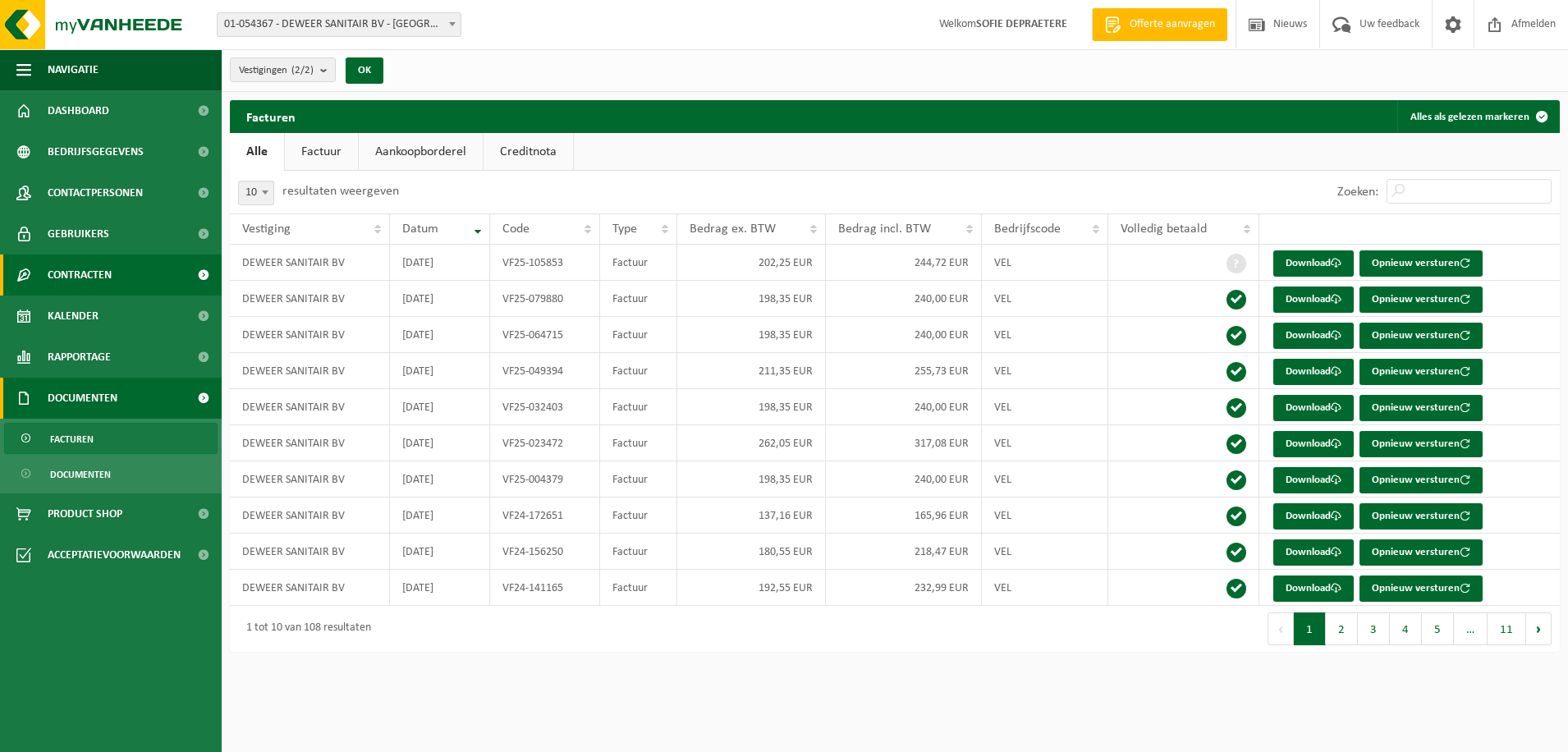
click at [90, 278] on span "Contracten" at bounding box center [80, 275] width 64 height 41
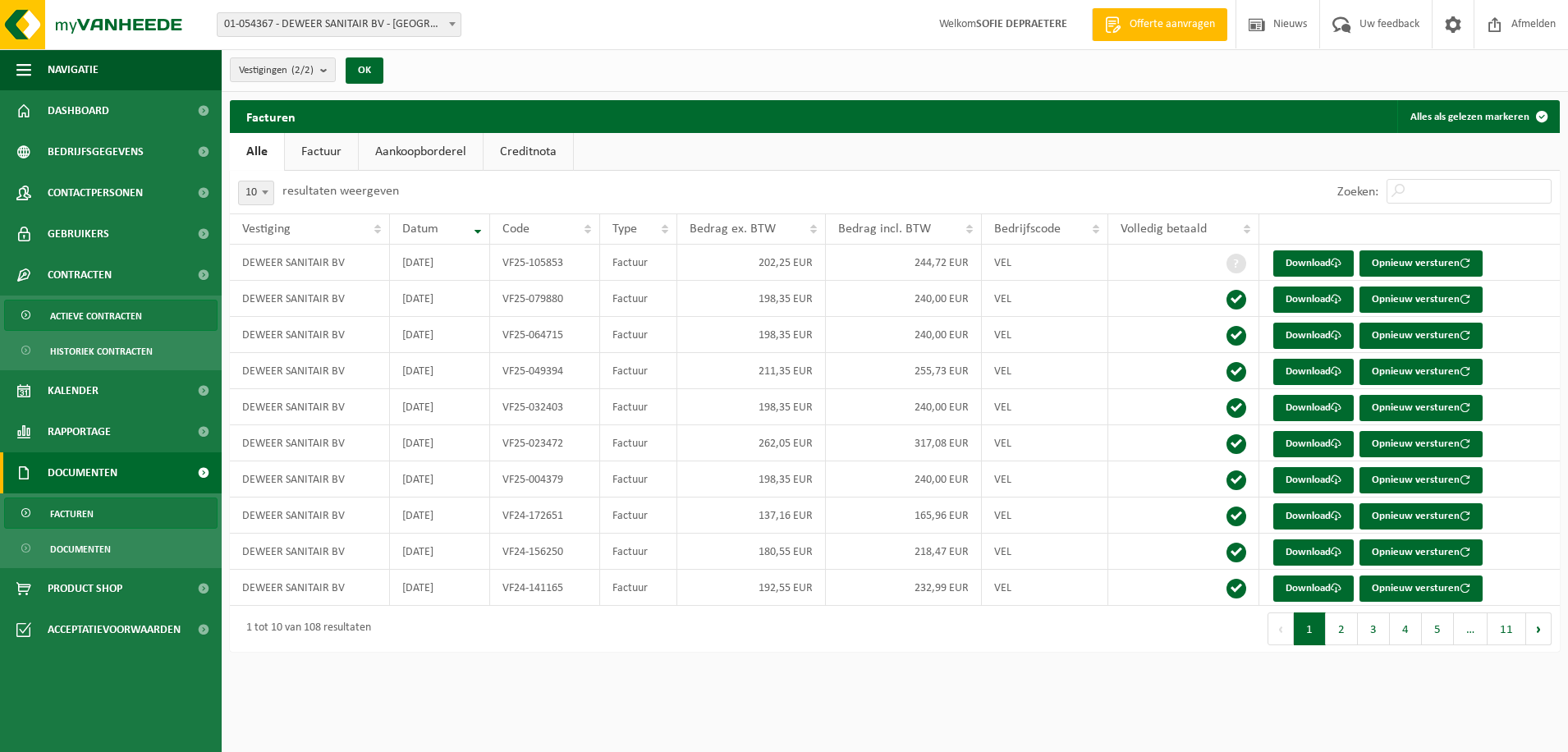
click at [73, 319] on span "Actieve contracten" at bounding box center [96, 316] width 92 height 31
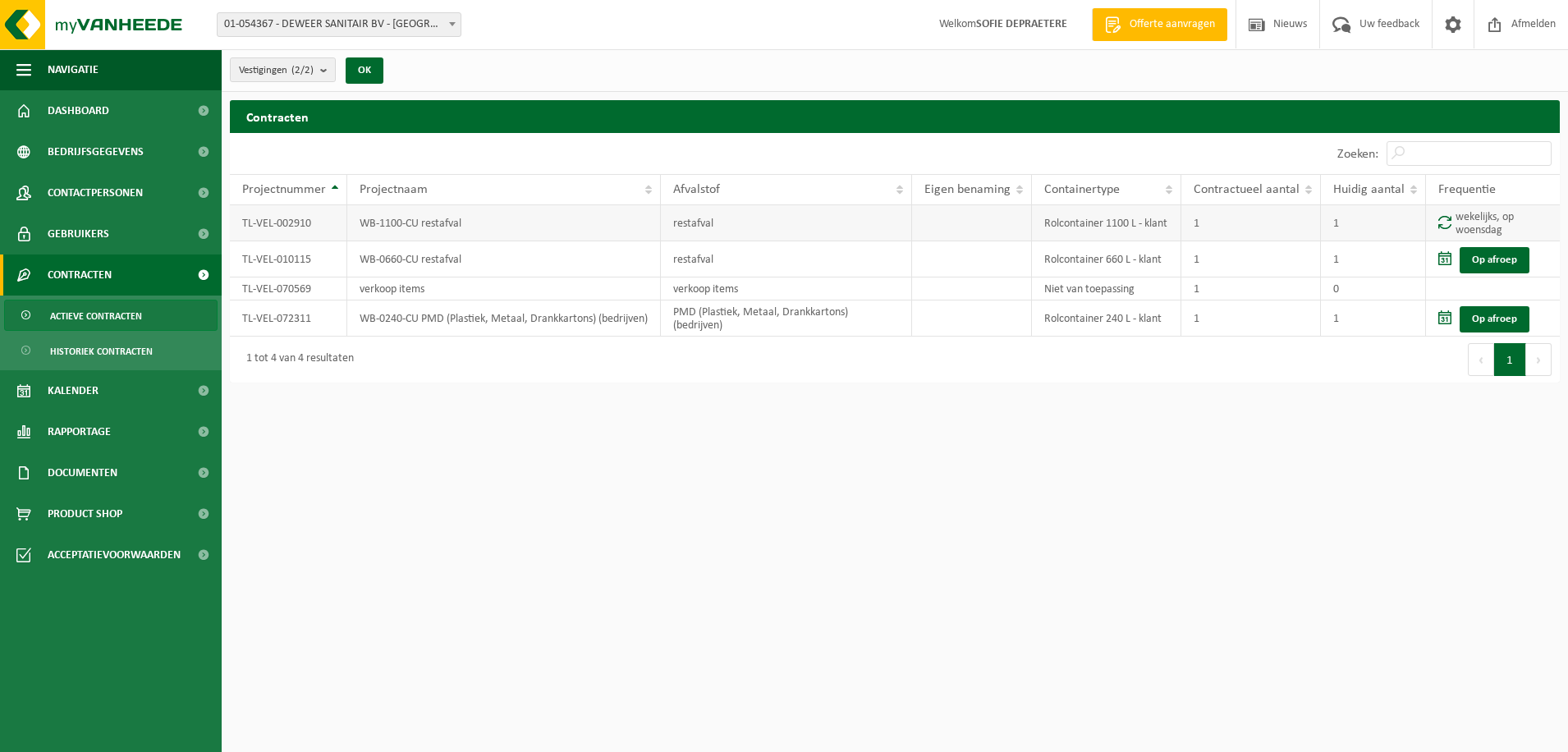
click at [540, 208] on td "WB-1100-CU restafval" at bounding box center [503, 222] width 313 height 36
drag, startPoint x: 1441, startPoint y: 254, endPoint x: 1435, endPoint y: 224, distance: 30.6
click at [1441, 252] on span at bounding box center [1444, 258] width 13 height 14
drag, startPoint x: 1433, startPoint y: 197, endPoint x: 1448, endPoint y: 223, distance: 30.0
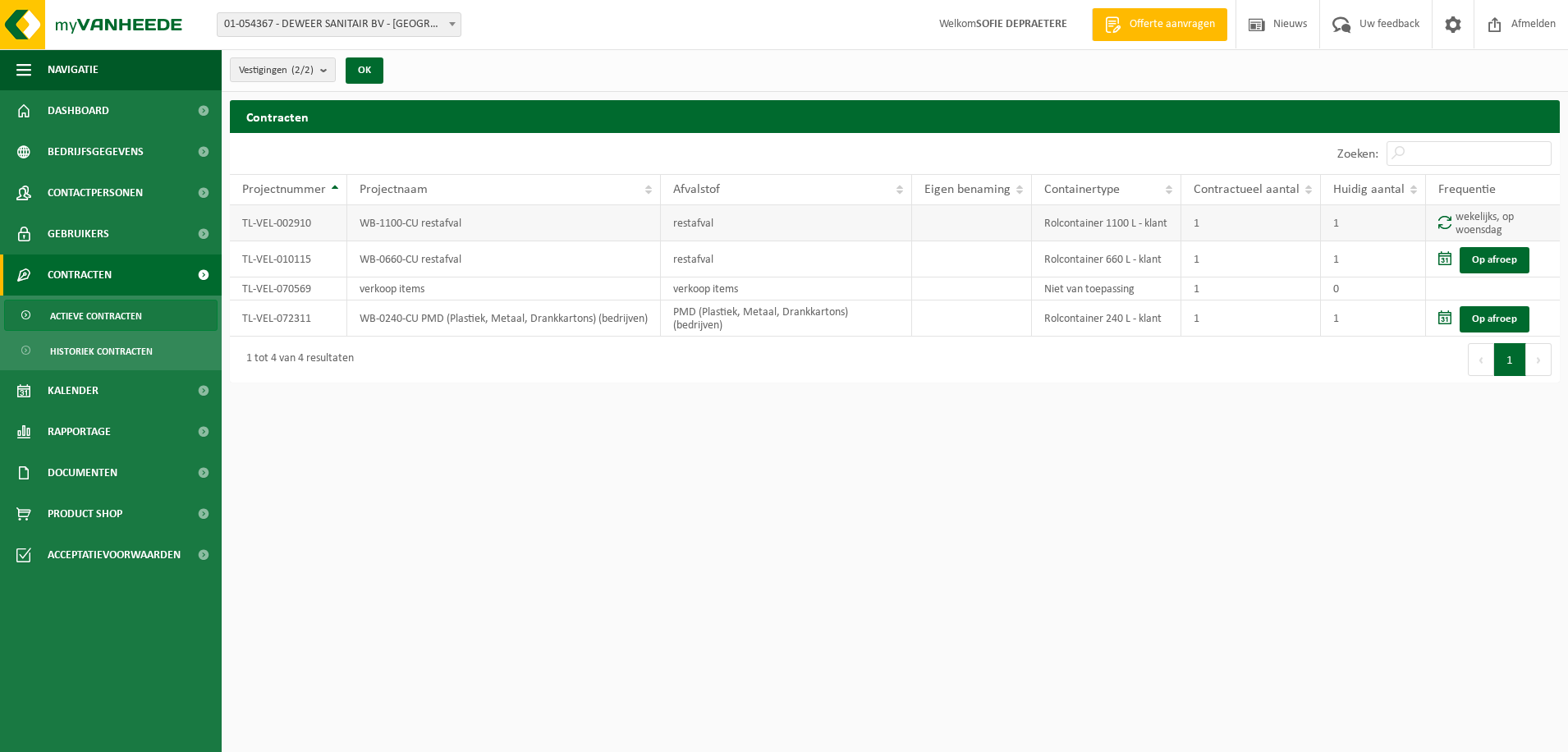
click at [1433, 199] on th "Frequentie" at bounding box center [1493, 189] width 134 height 31
drag, startPoint x: 1448, startPoint y: 223, endPoint x: 1423, endPoint y: 212, distance: 27.3
click at [1443, 219] on span at bounding box center [1444, 221] width 13 height 14
click at [93, 156] on span "Bedrijfsgegevens" at bounding box center [96, 152] width 96 height 41
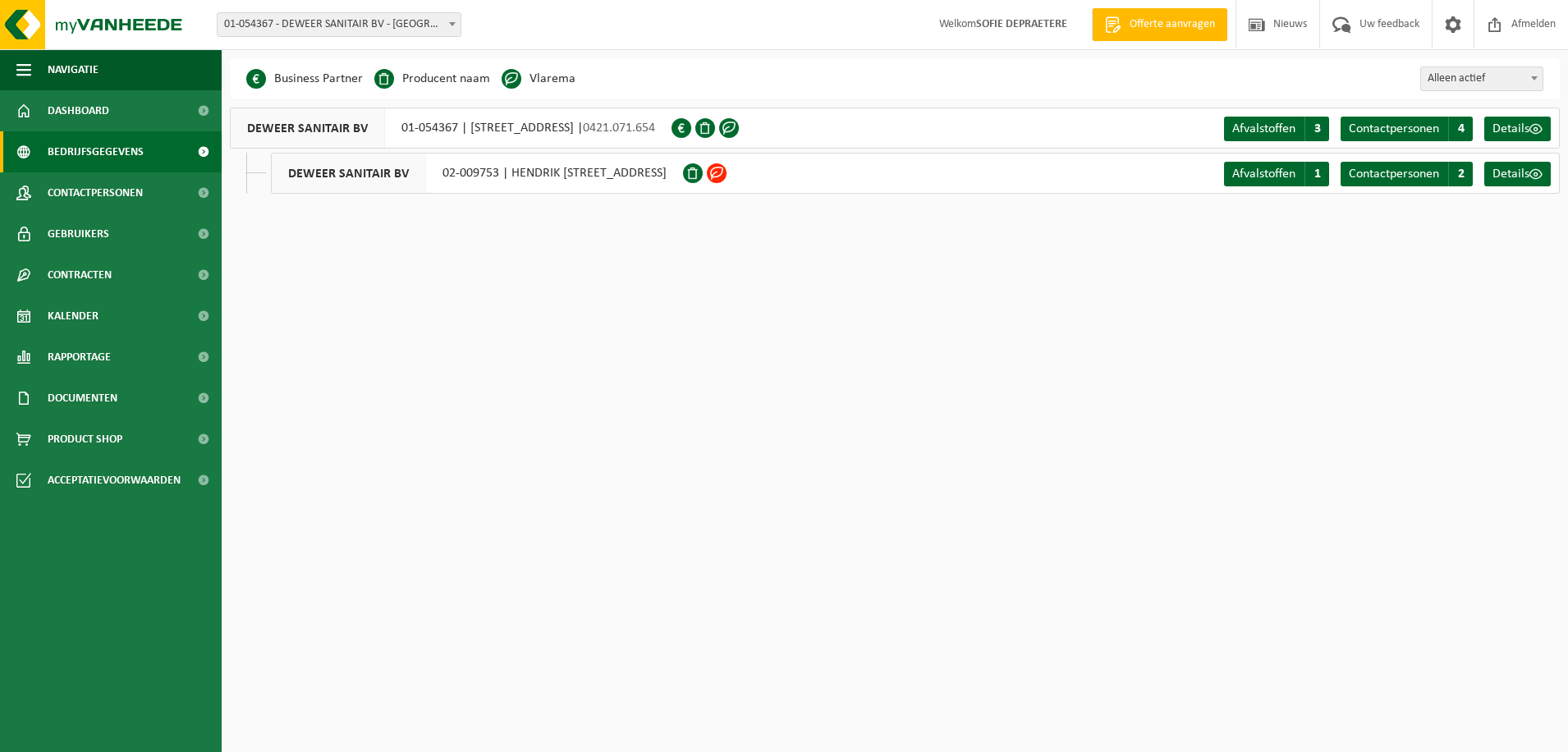
click at [123, 110] on link "Dashboard" at bounding box center [110, 111] width 221 height 41
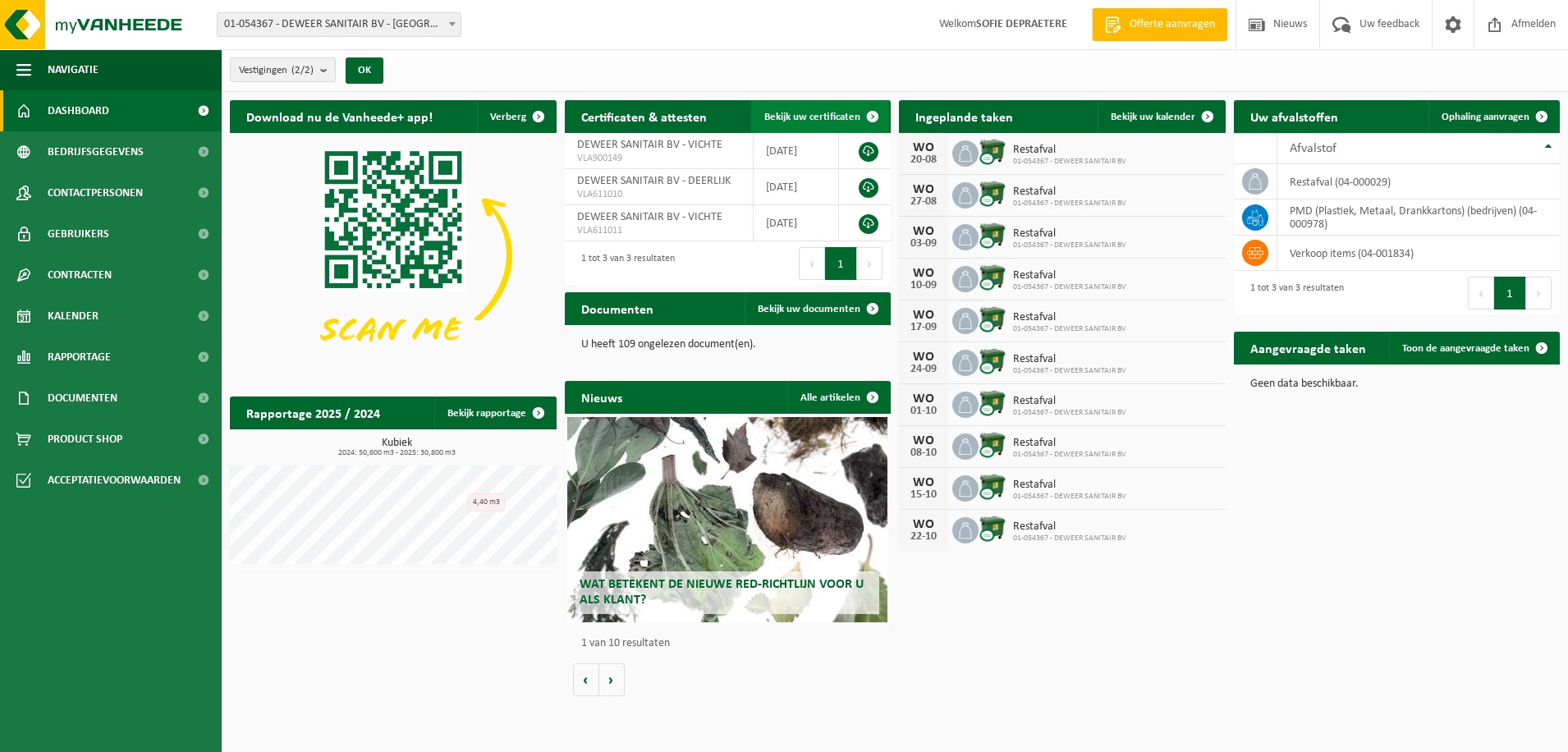
click at [847, 108] on link "Bekijk uw certificaten" at bounding box center [820, 117] width 138 height 33
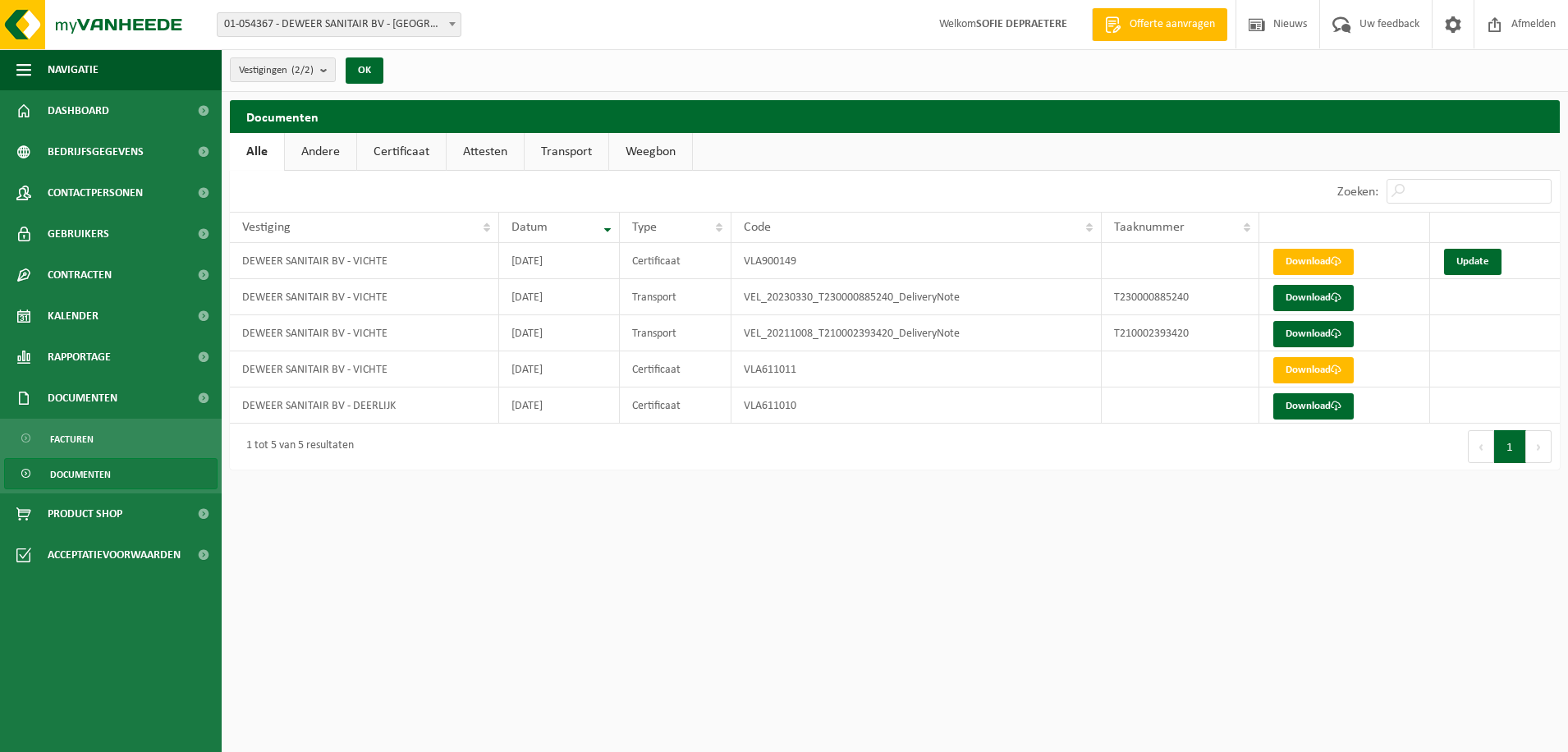
click at [672, 143] on link "Weegbon" at bounding box center [650, 151] width 83 height 38
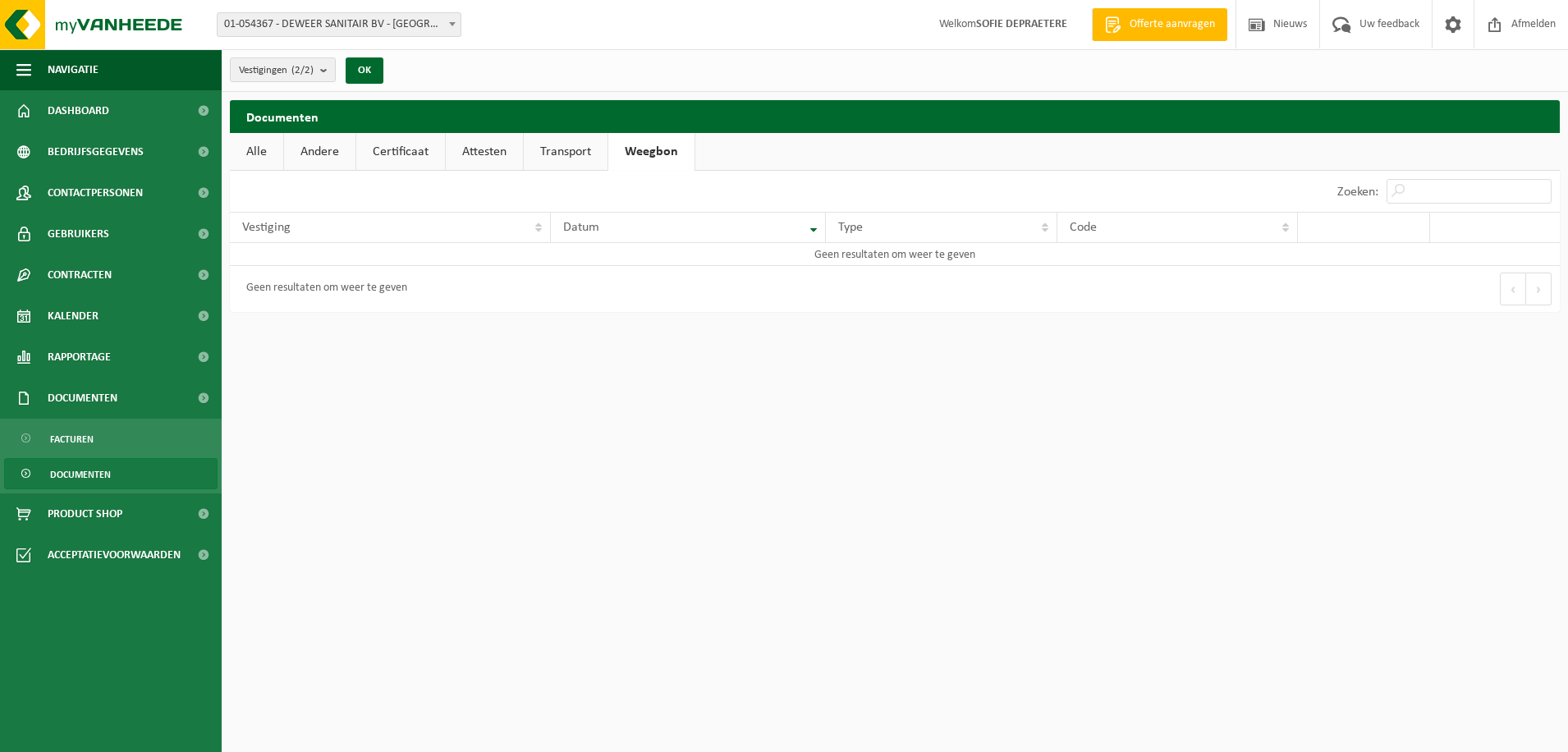
click at [564, 157] on link "Transport" at bounding box center [566, 151] width 84 height 38
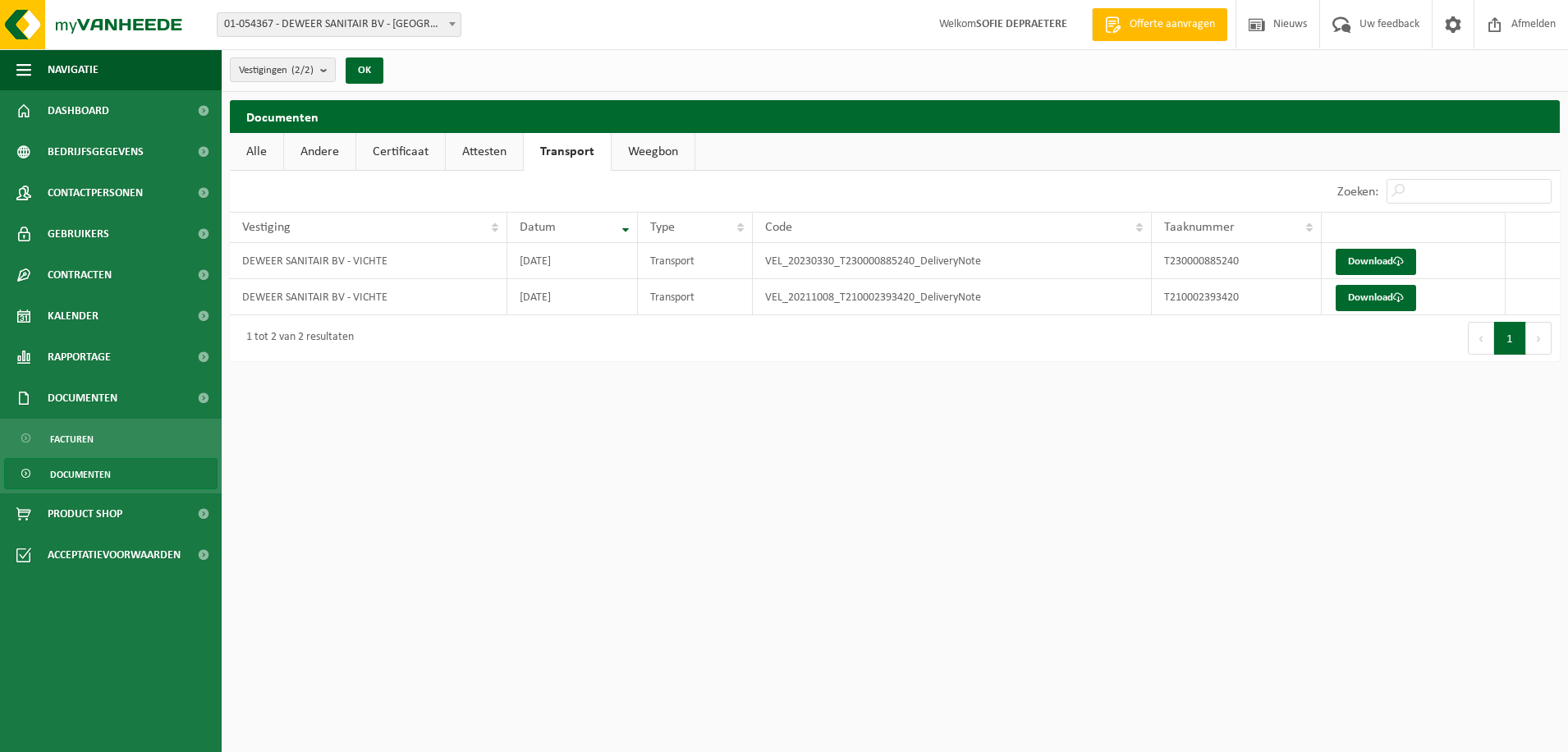
click at [477, 155] on link "Attesten" at bounding box center [484, 151] width 77 height 38
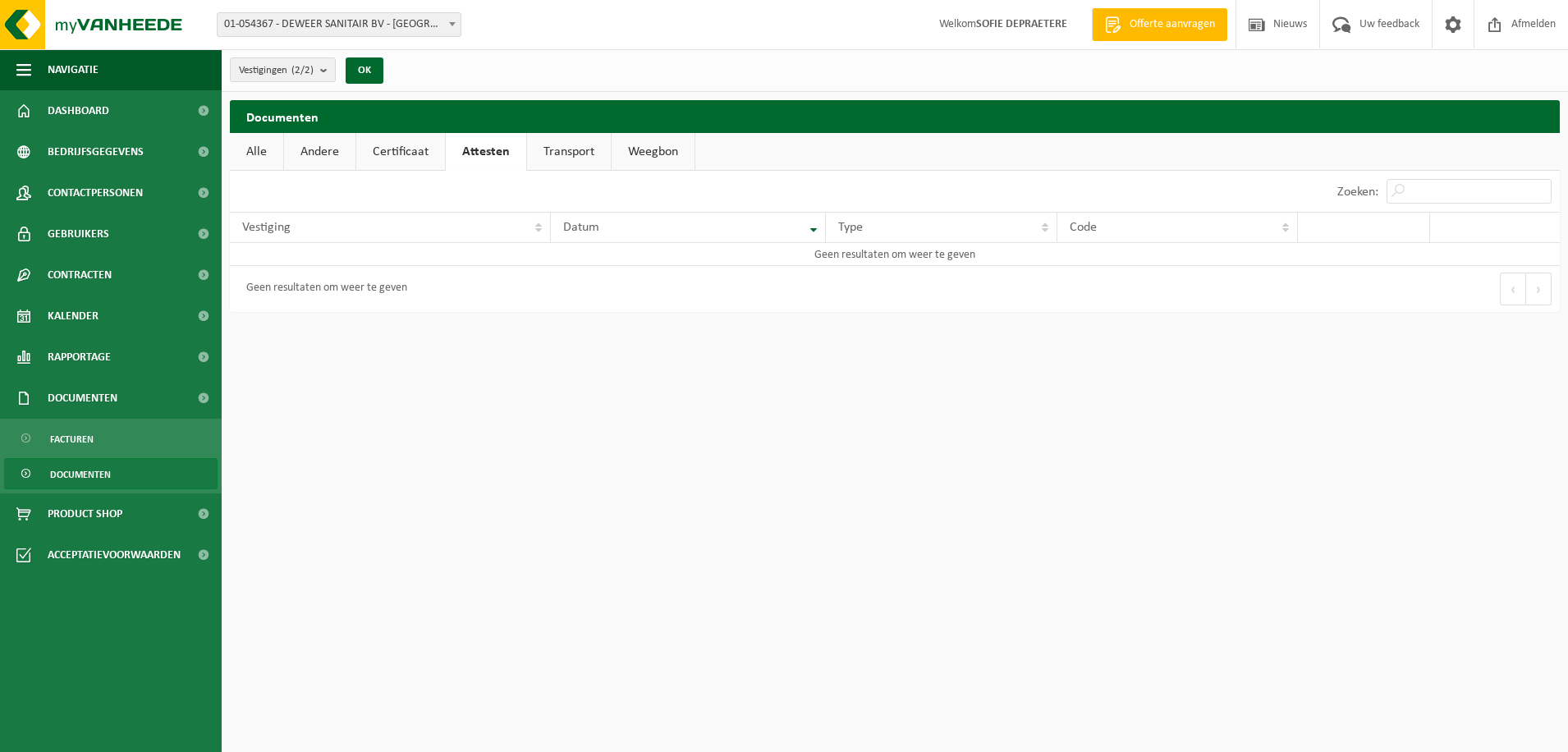
click at [391, 158] on link "Certificaat" at bounding box center [400, 151] width 89 height 38
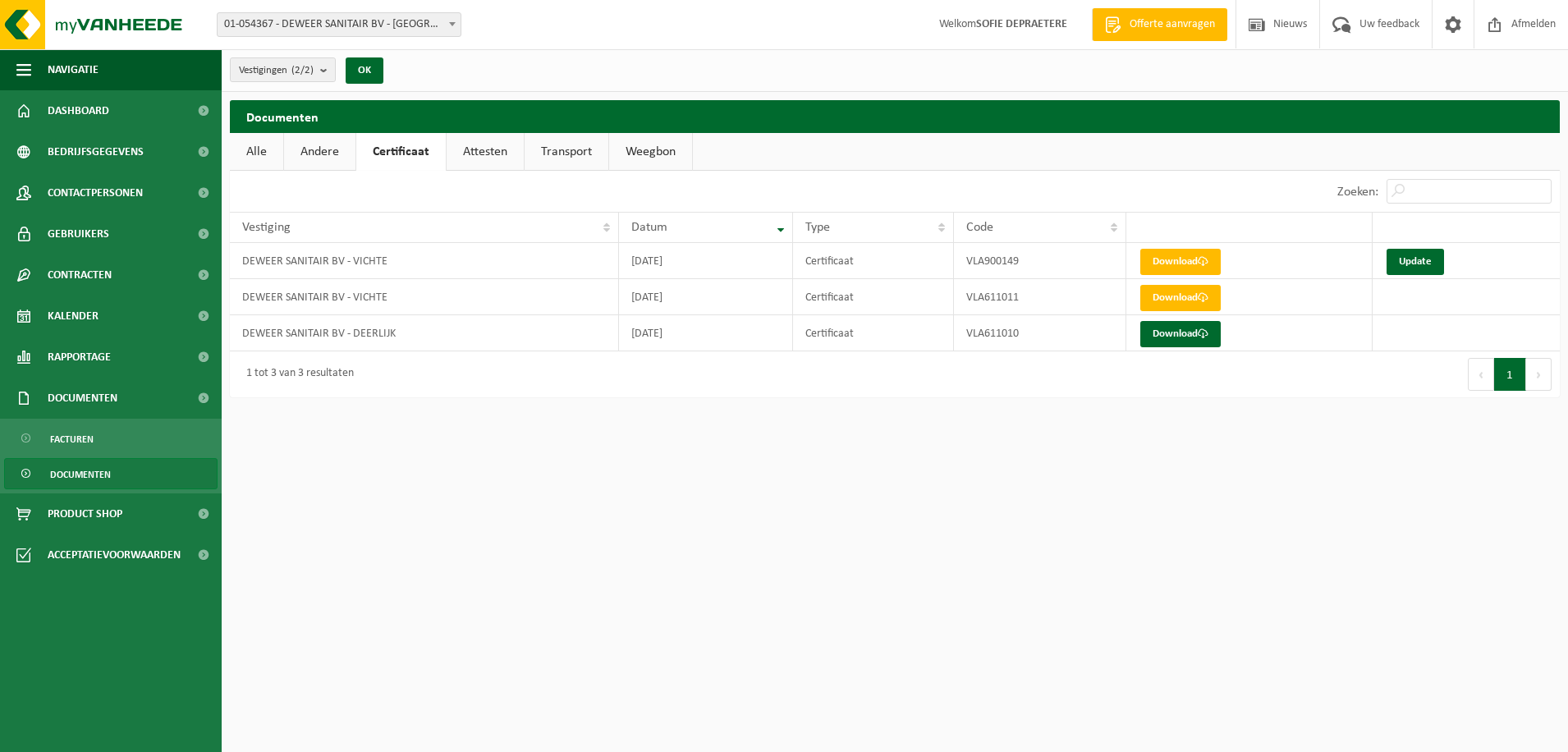
click at [304, 161] on link "Andere" at bounding box center [319, 151] width 71 height 38
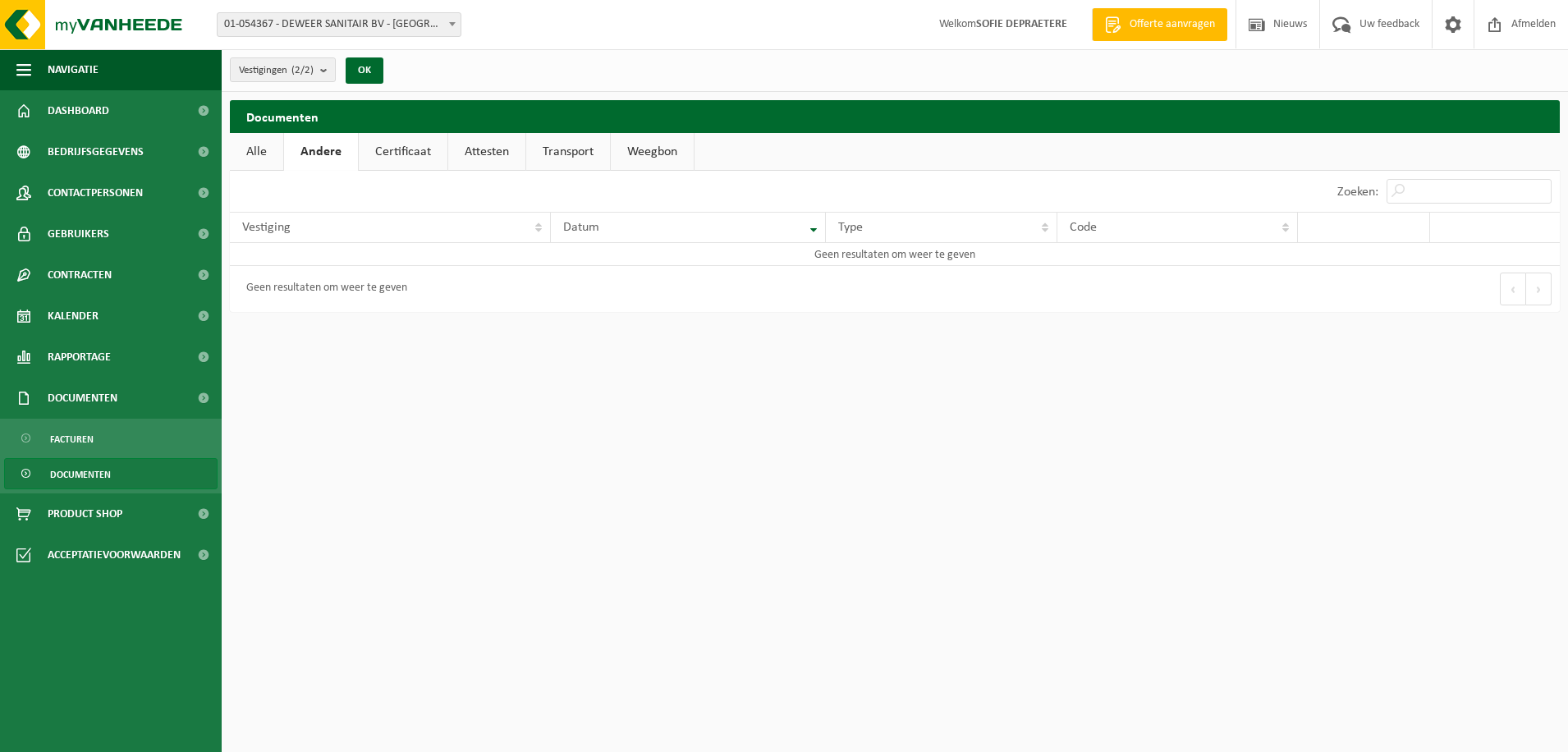
click at [266, 153] on link "Alle" at bounding box center [257, 151] width 54 height 38
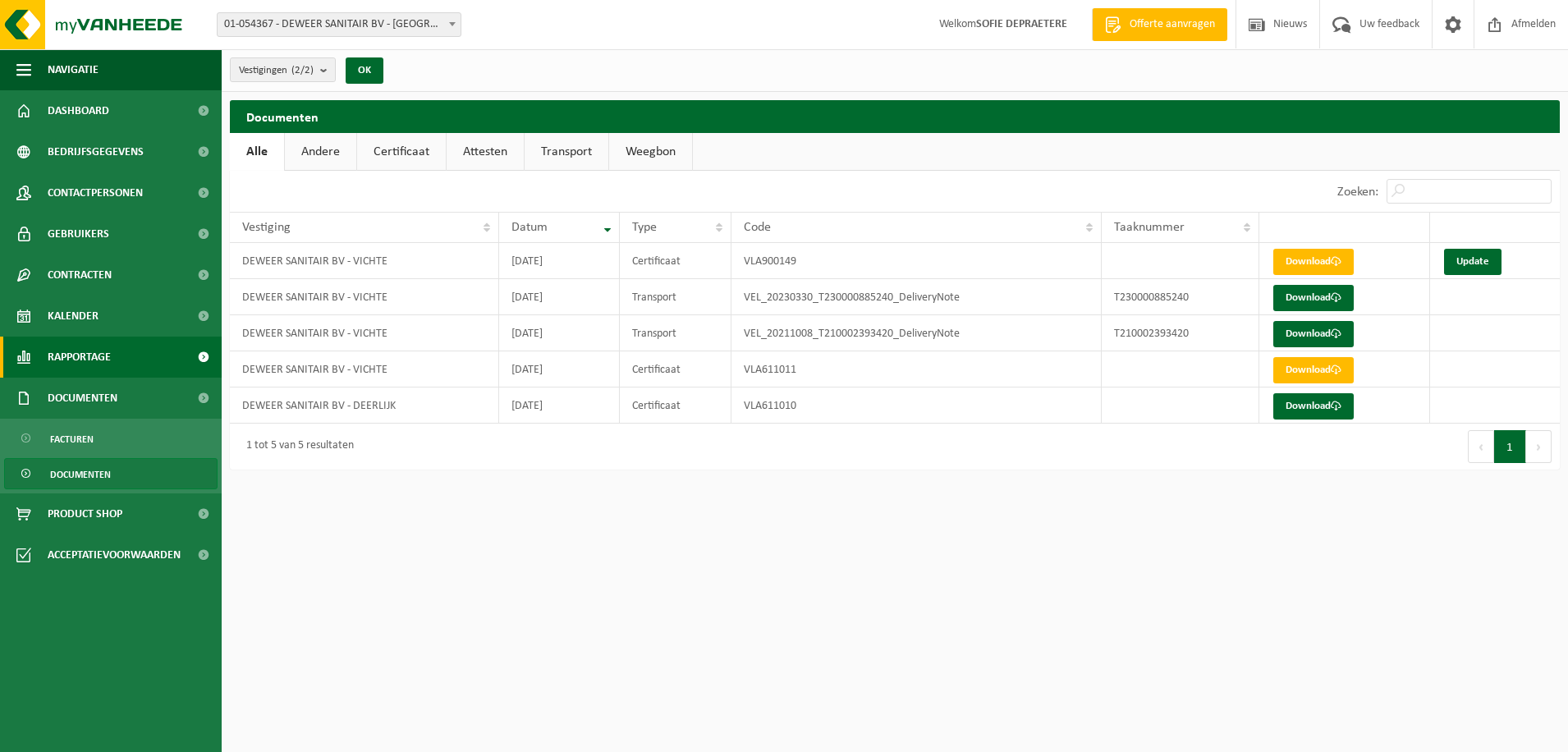
click at [116, 351] on link "Rapportage" at bounding box center [110, 357] width 221 height 41
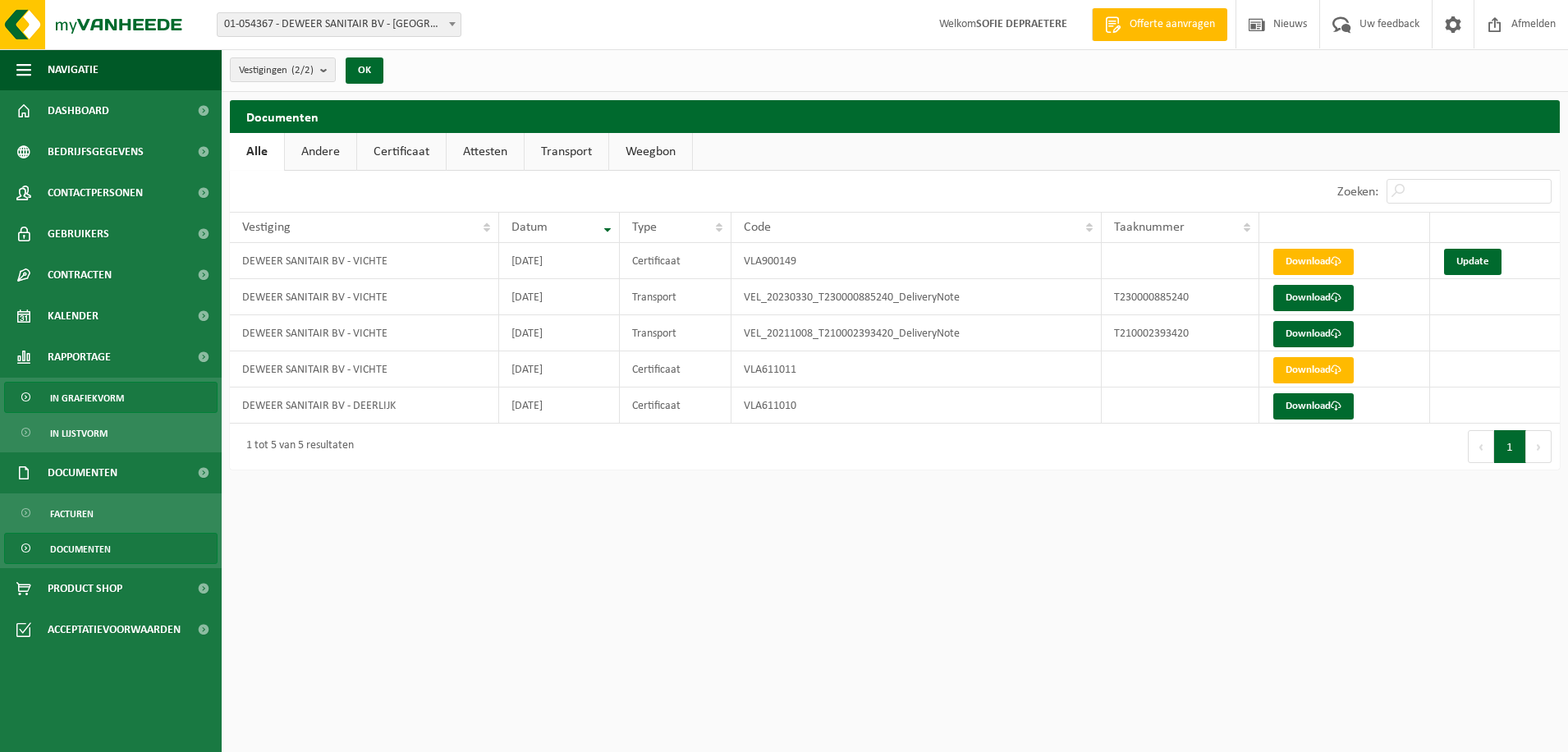
click at [71, 390] on span "In grafiekvorm" at bounding box center [87, 398] width 74 height 31
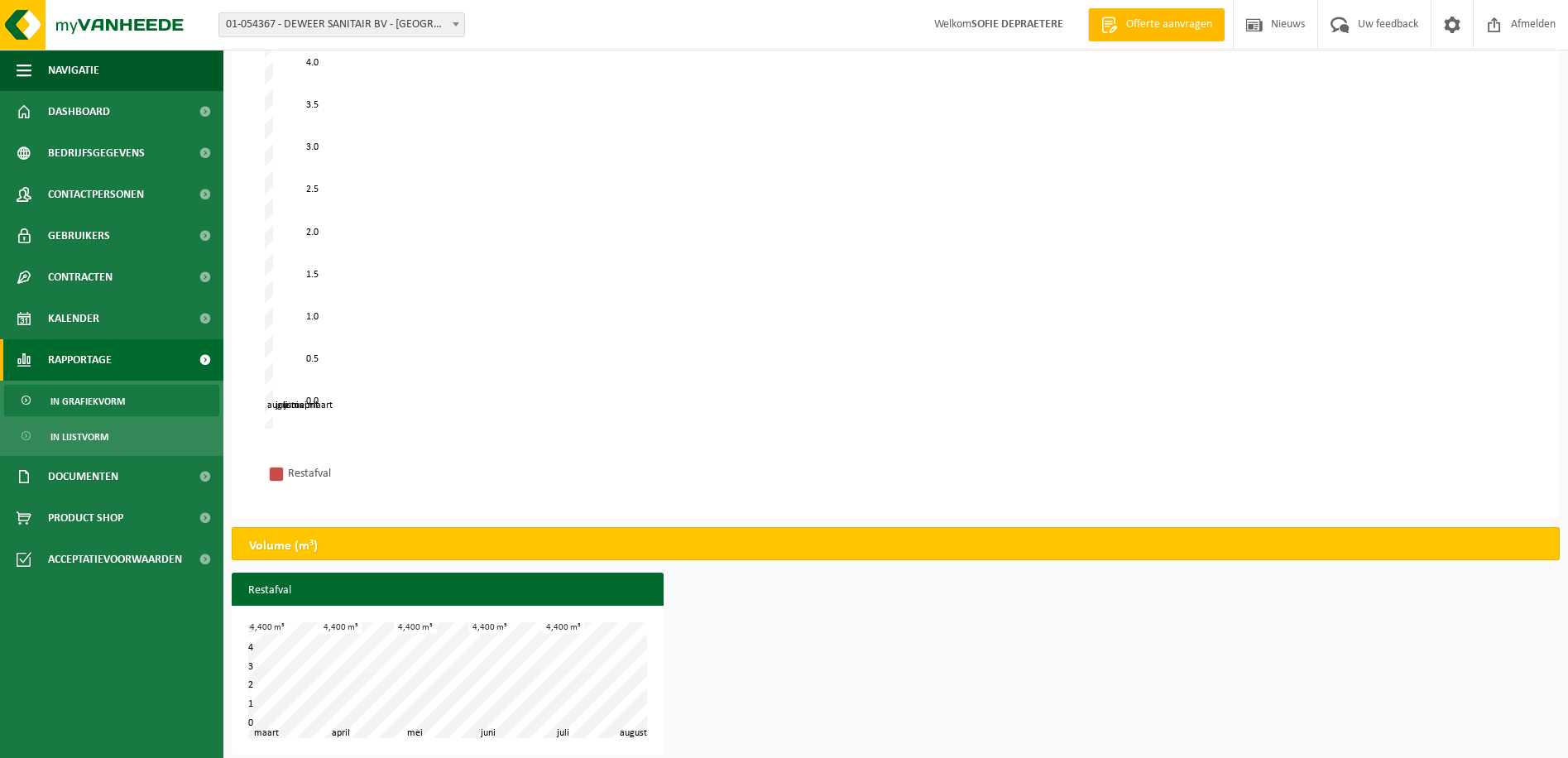
scroll to position [183, 0]
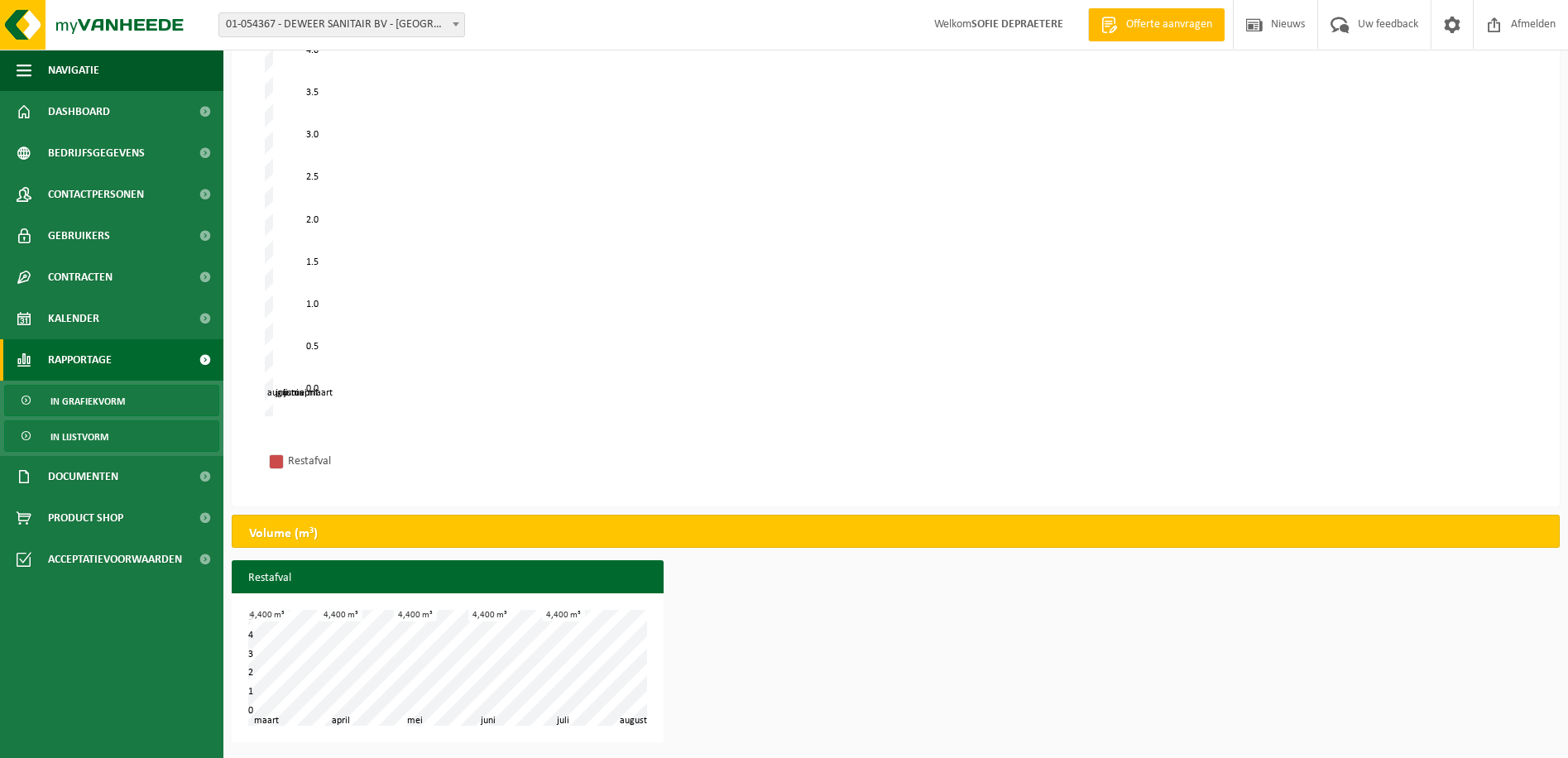
click at [89, 441] on span "In lijstvorm" at bounding box center [79, 437] width 58 height 31
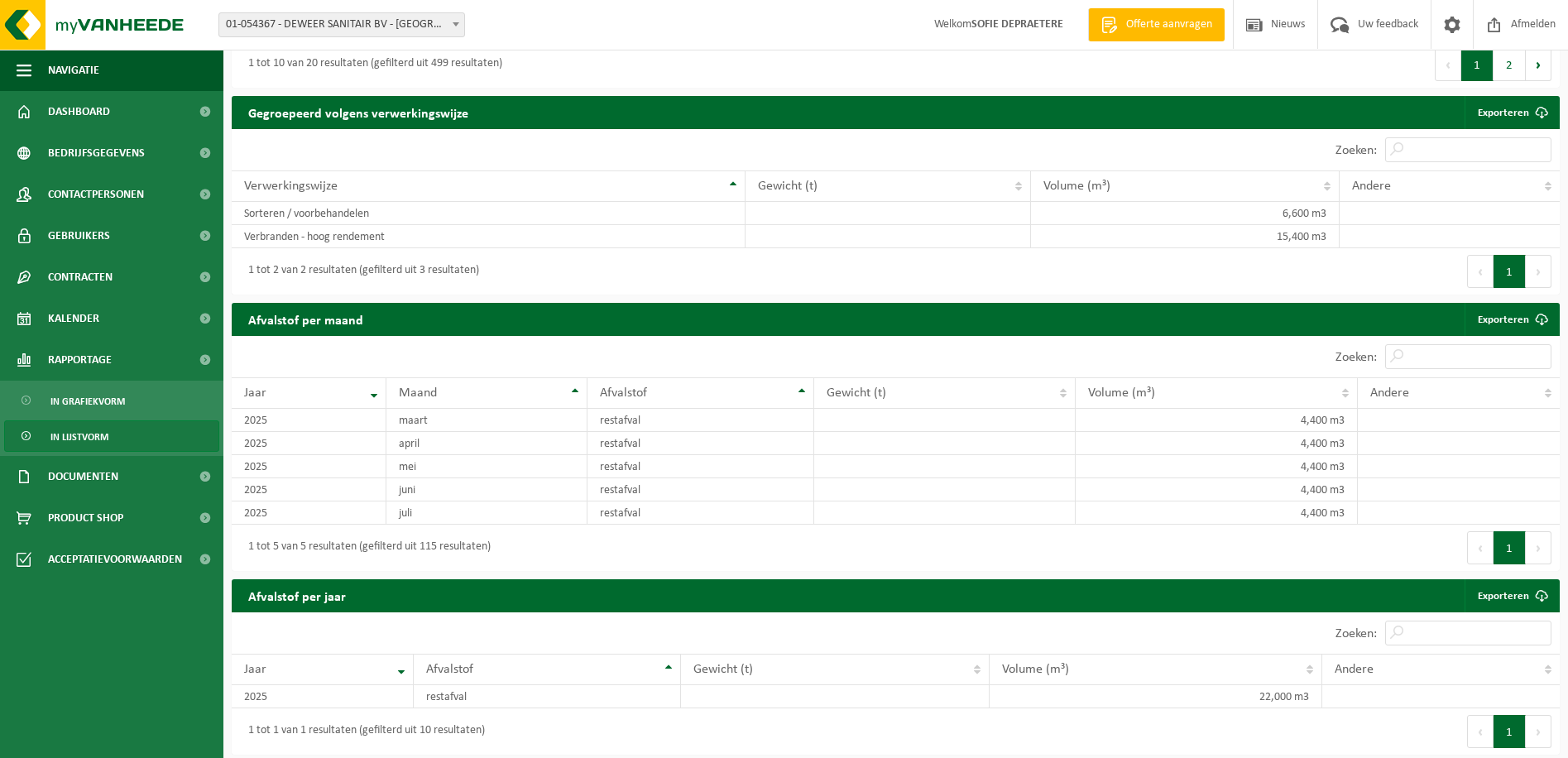
scroll to position [786, 0]
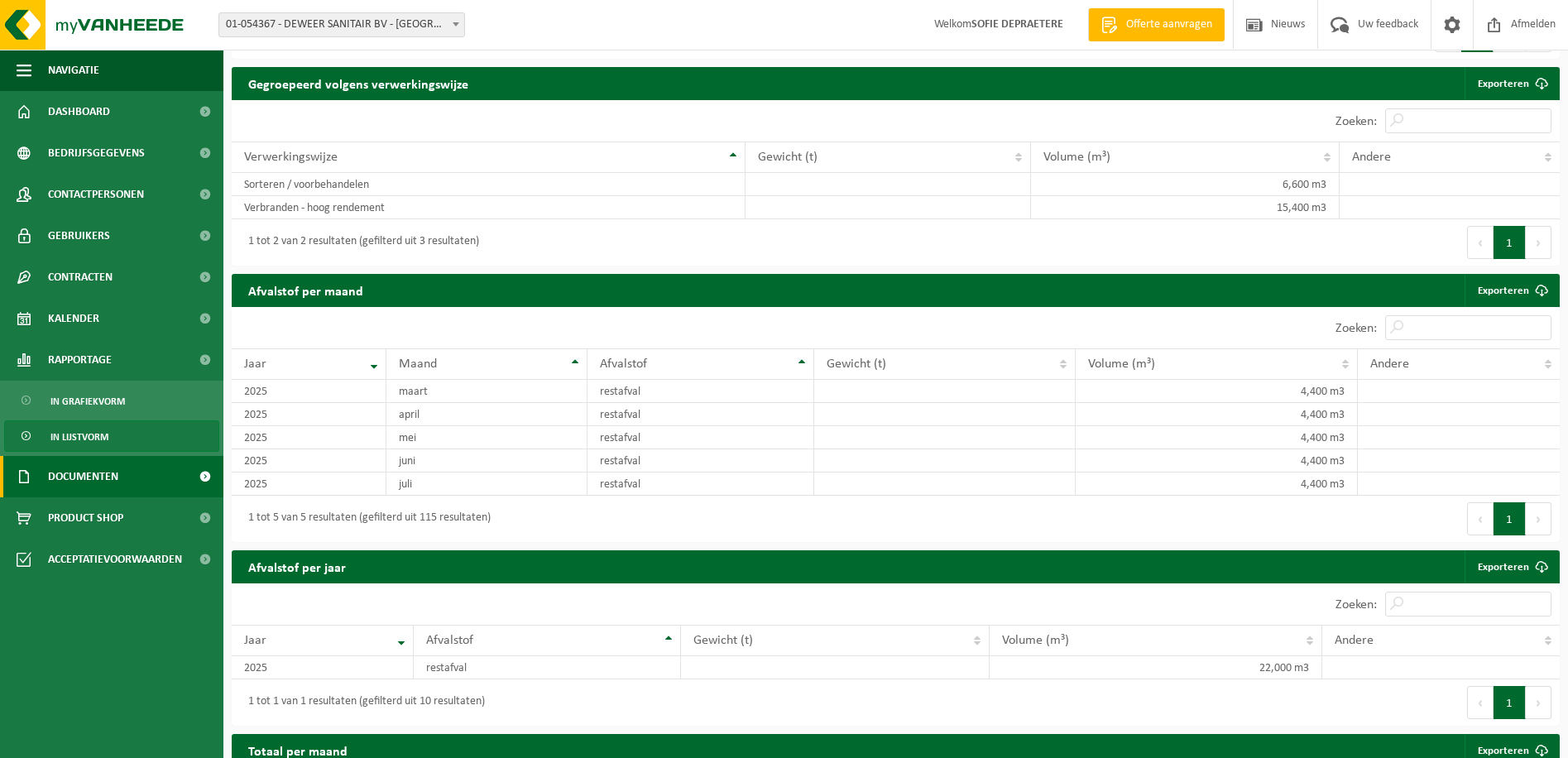
click at [128, 473] on link "Documenten" at bounding box center [111, 477] width 223 height 41
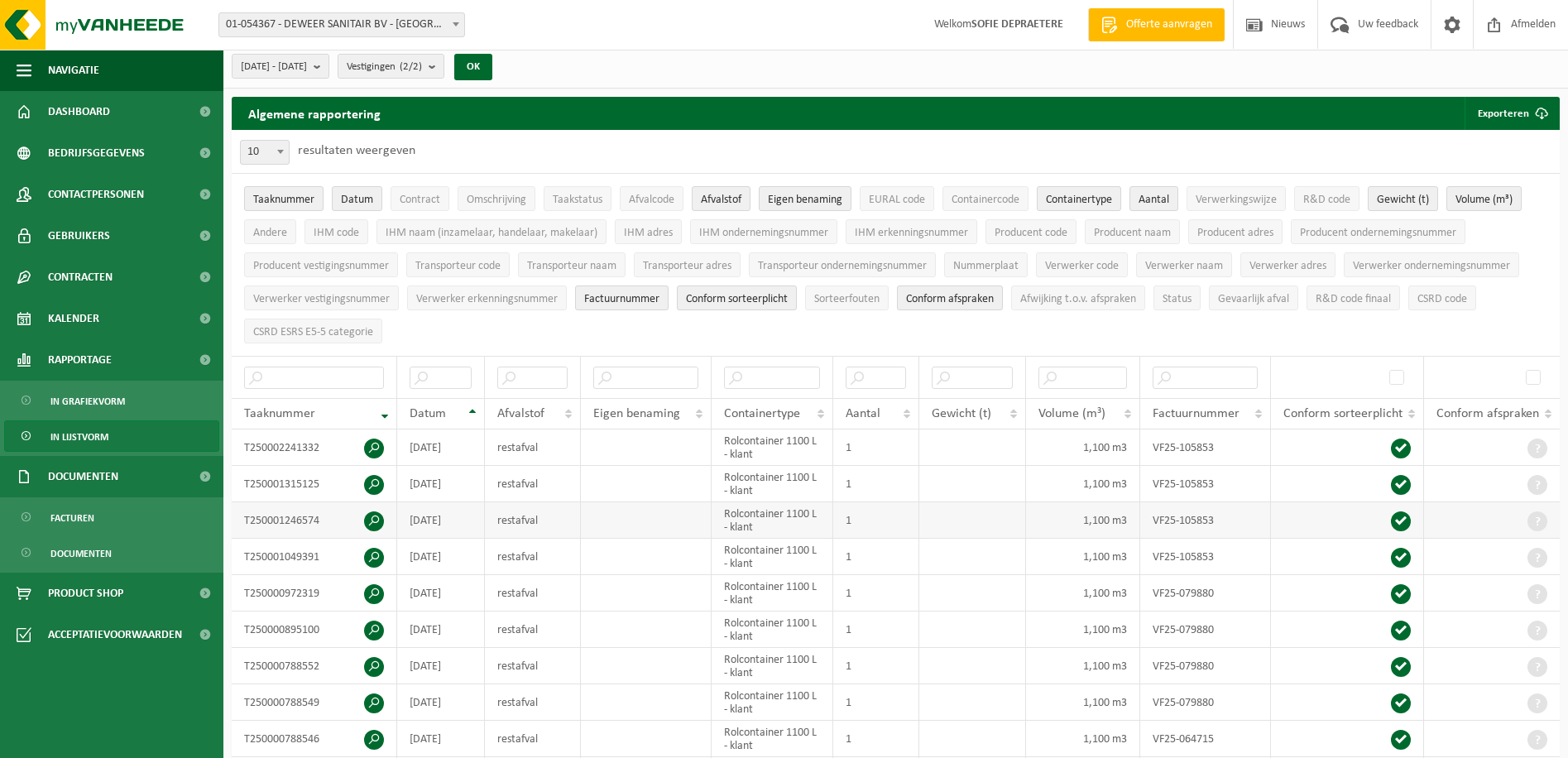
scroll to position [0, 0]
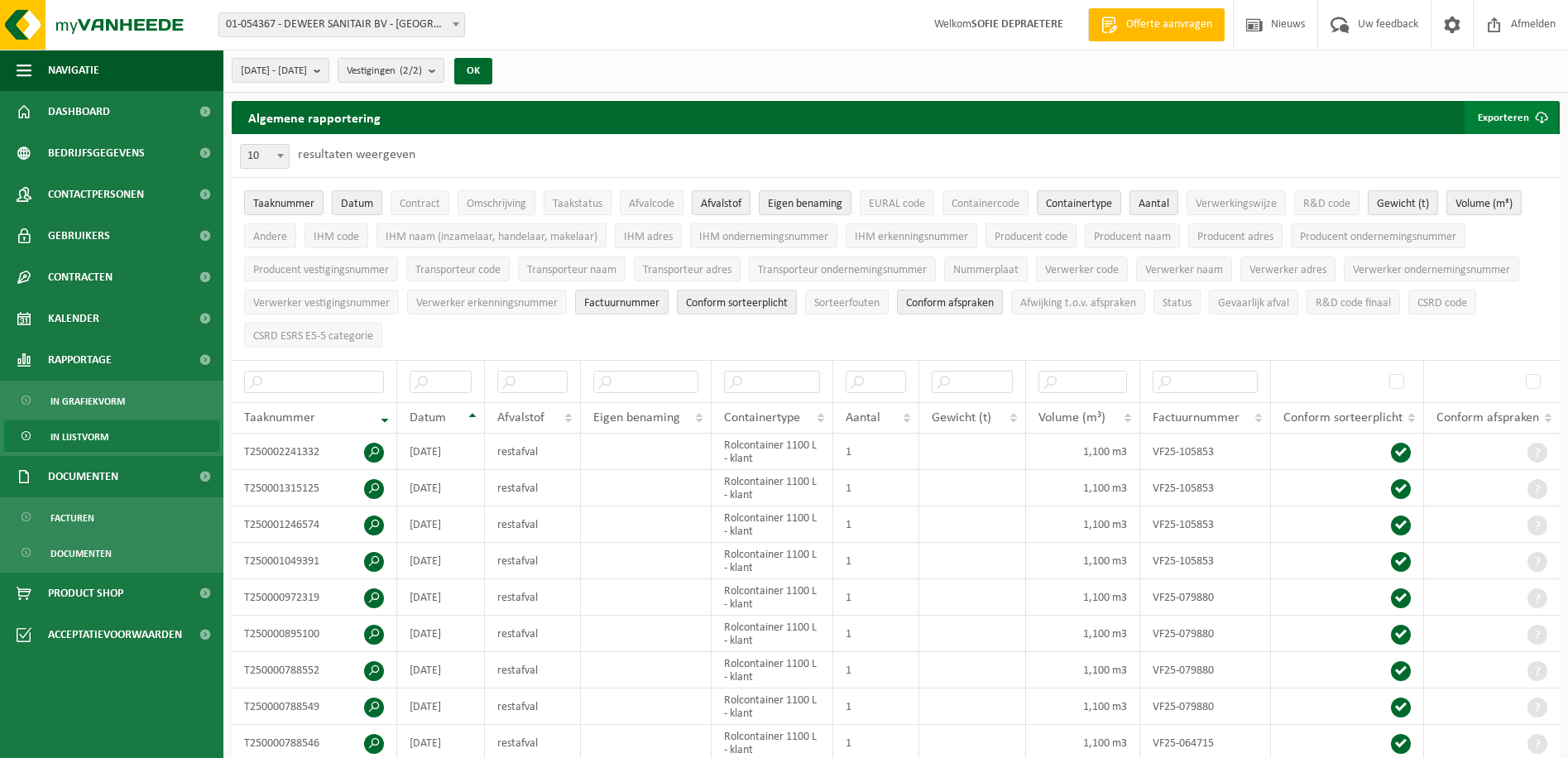
click at [1506, 112] on button "Exporteren" at bounding box center [1511, 118] width 93 height 33
click at [1482, 146] on link "Enkel mijn selectie" at bounding box center [1481, 150] width 149 height 33
